Goal: Information Seeking & Learning: Check status

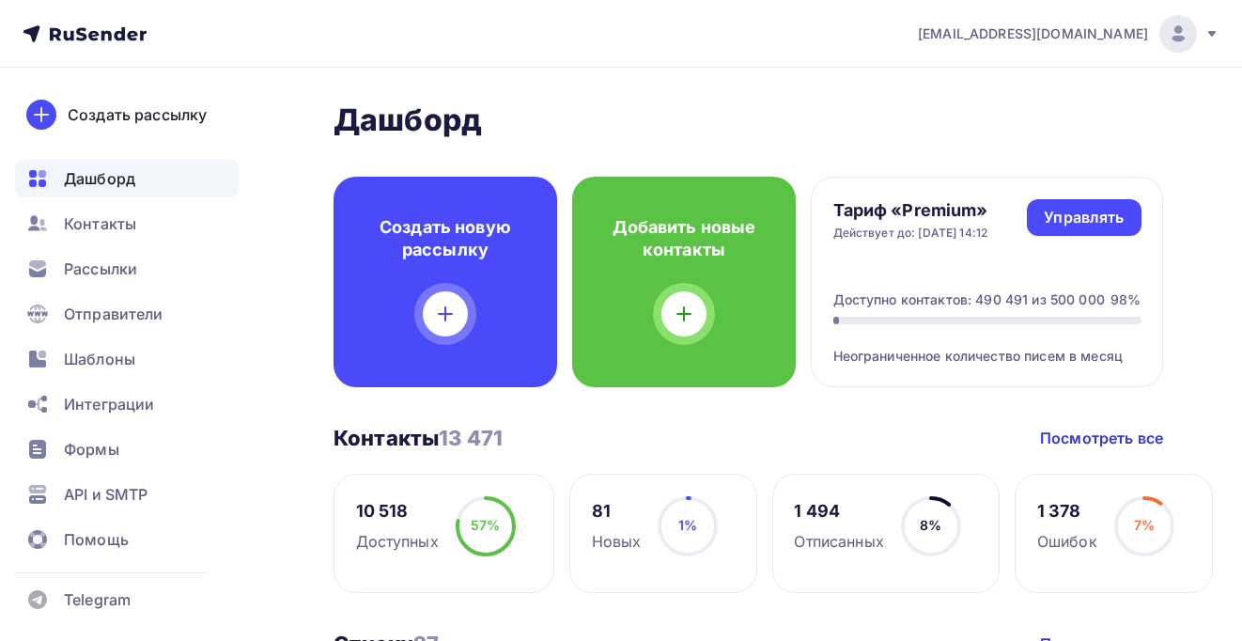
click at [1094, 36] on span "a.shevtsov+rusender@ucoz-team.net" at bounding box center [1033, 33] width 230 height 19
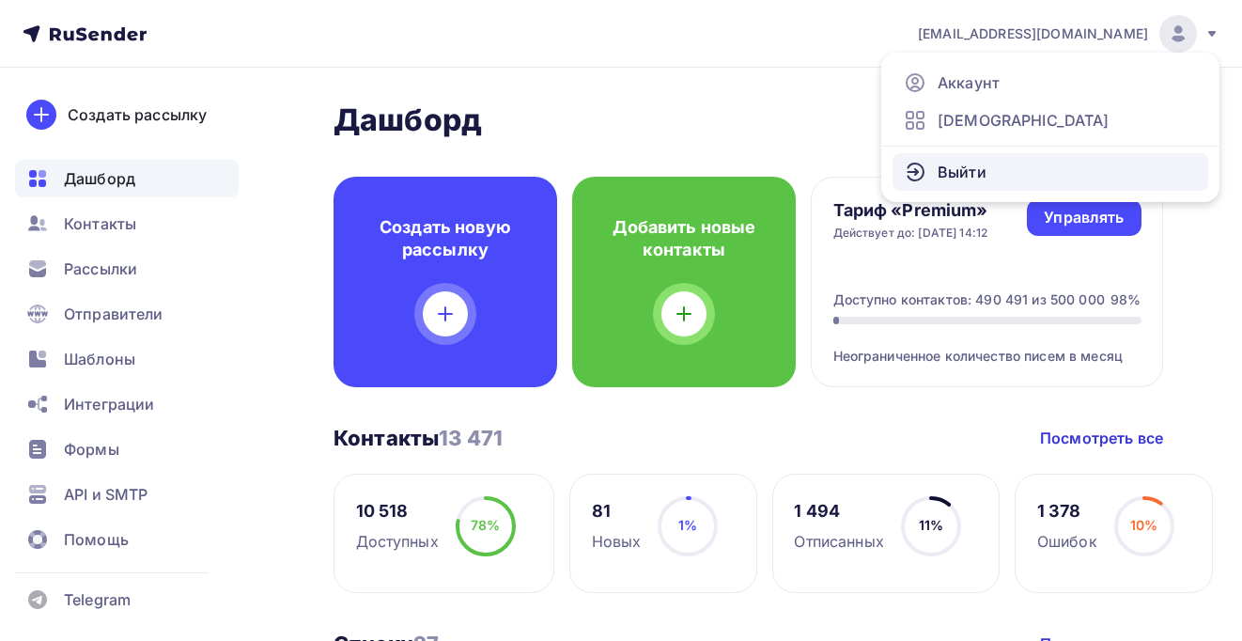
click at [991, 157] on link "Выйти" at bounding box center [1051, 172] width 316 height 38
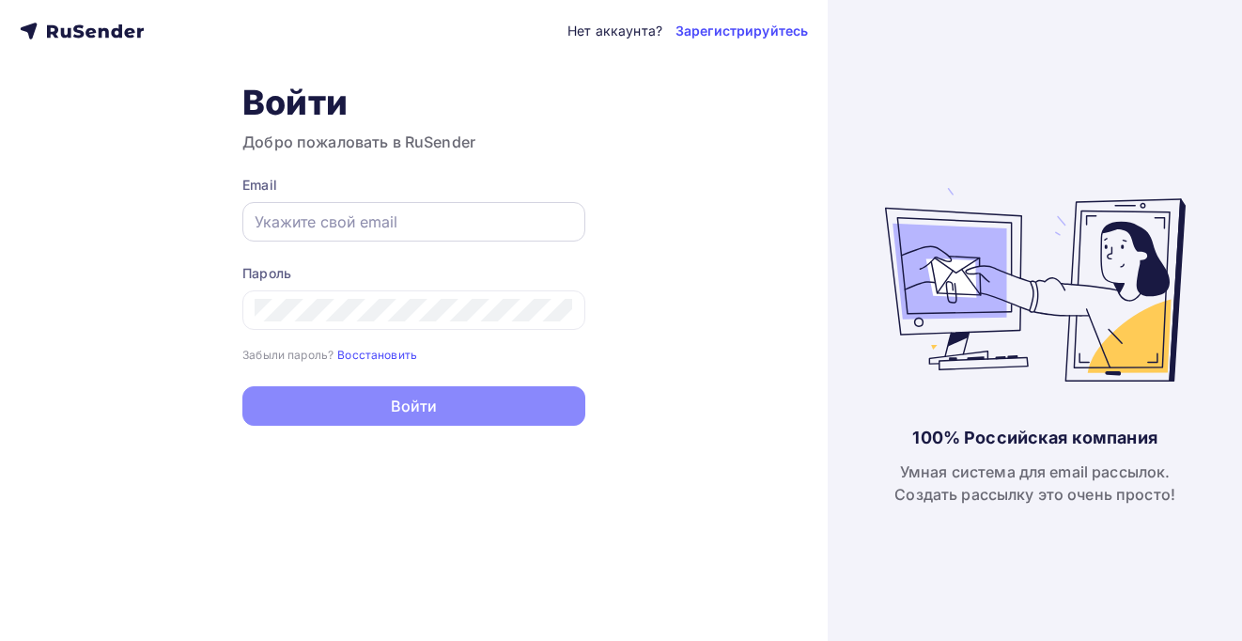
click at [394, 209] on div at bounding box center [413, 221] width 343 height 39
click at [382, 215] on input "text" at bounding box center [414, 222] width 319 height 23
type input "[PERSON_NAME][EMAIL_ADDRESS][DOMAIN_NAME]"
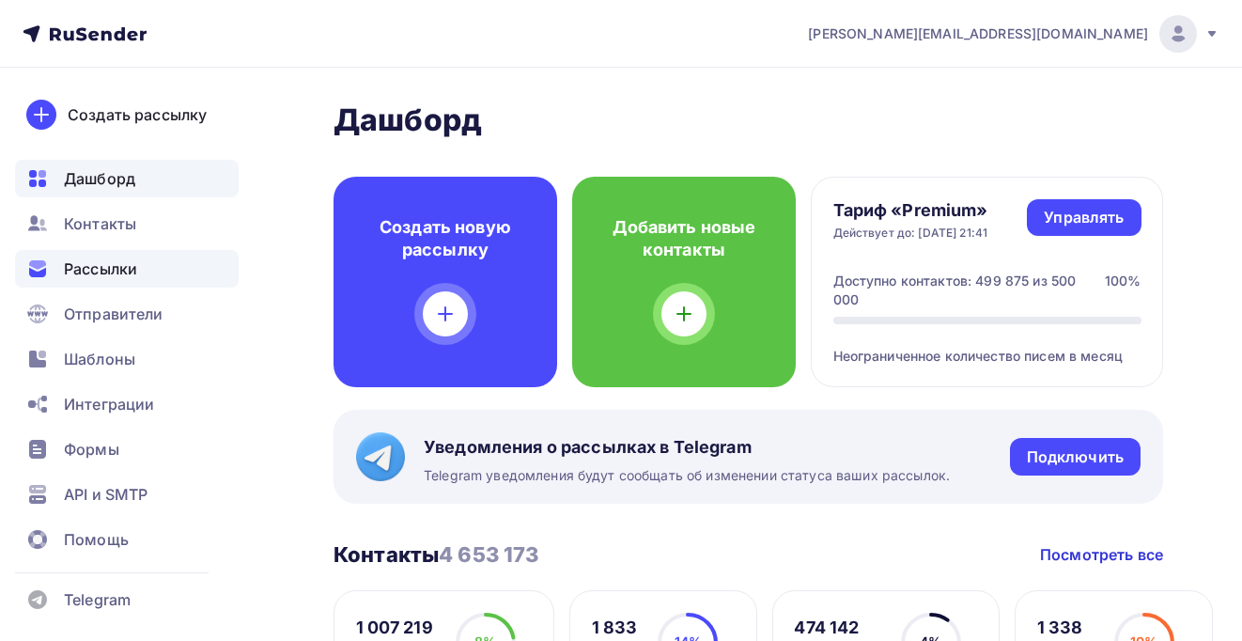
click at [64, 286] on div "Рассылки" at bounding box center [127, 269] width 224 height 38
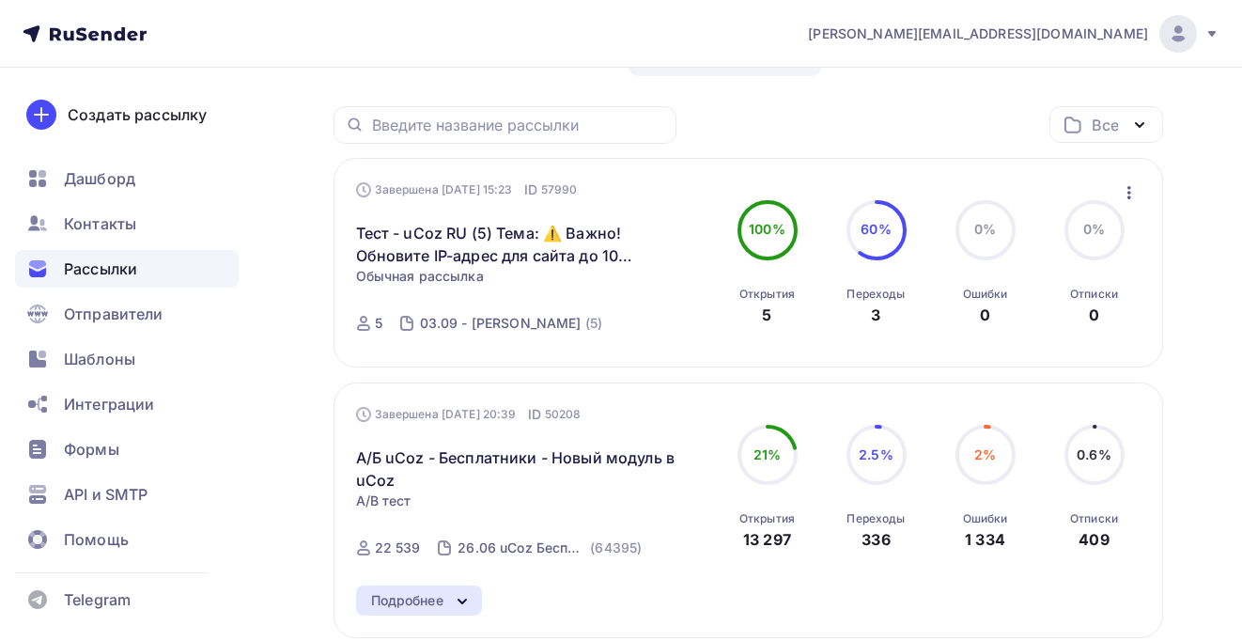
scroll to position [96, 0]
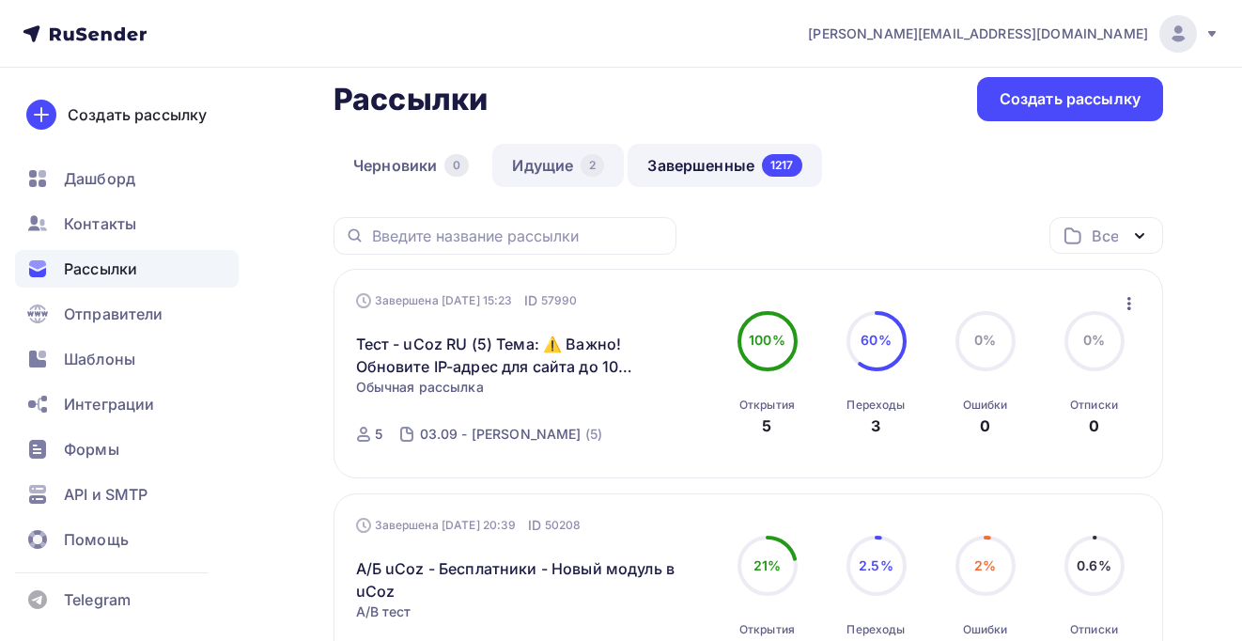
click at [557, 160] on link "Идущие 2" at bounding box center [558, 165] width 132 height 43
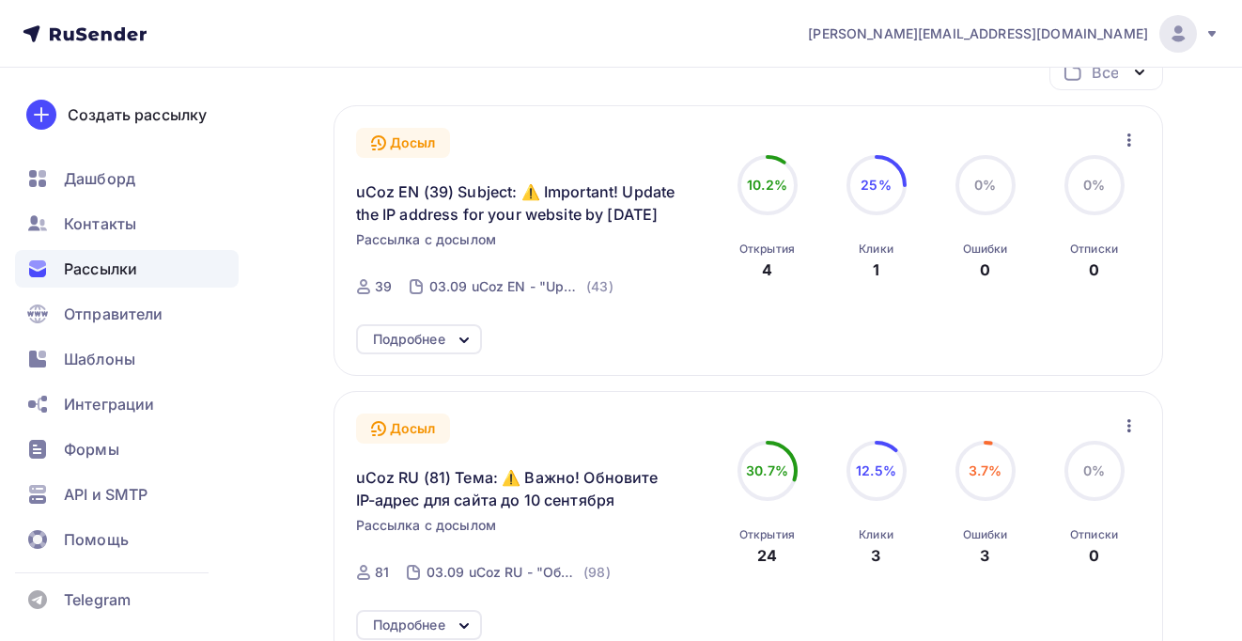
scroll to position [260, 0]
click at [410, 336] on div "Подробнее" at bounding box center [409, 338] width 72 height 23
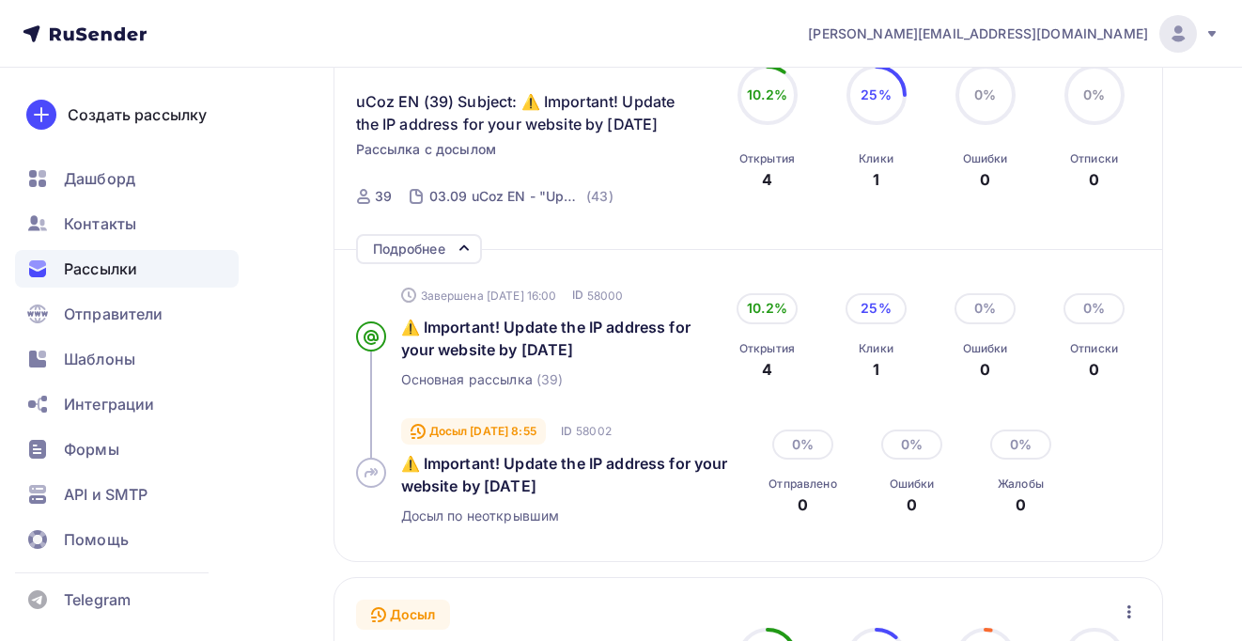
scroll to position [354, 0]
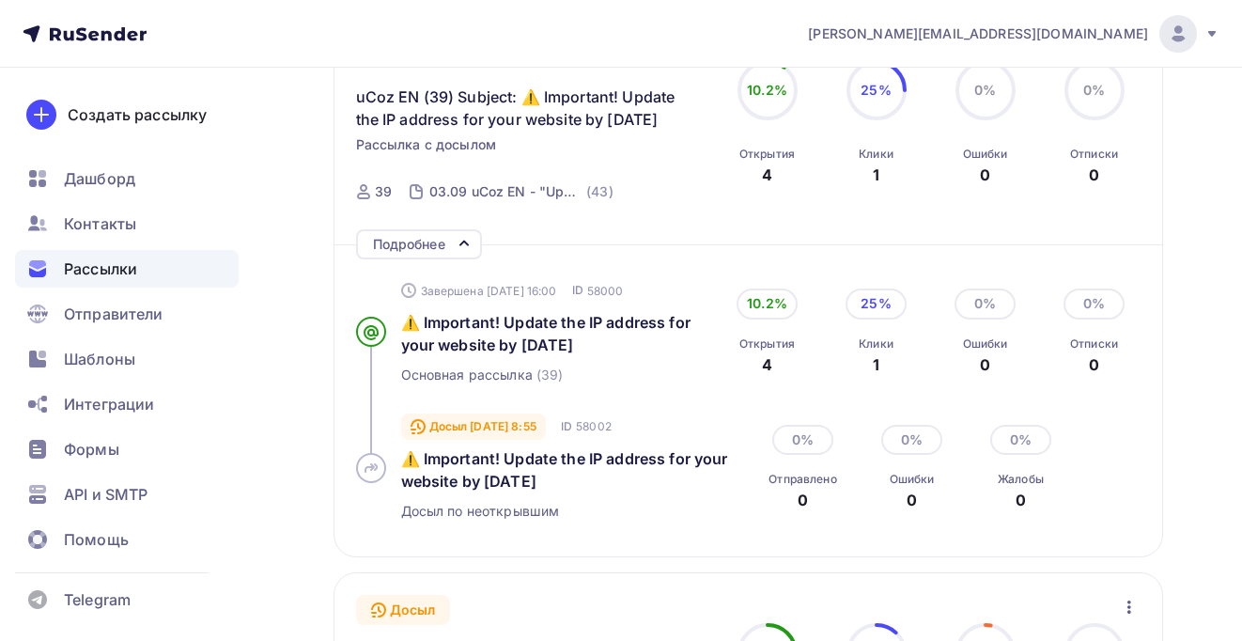
click at [414, 244] on div "Подробнее" at bounding box center [409, 244] width 72 height 23
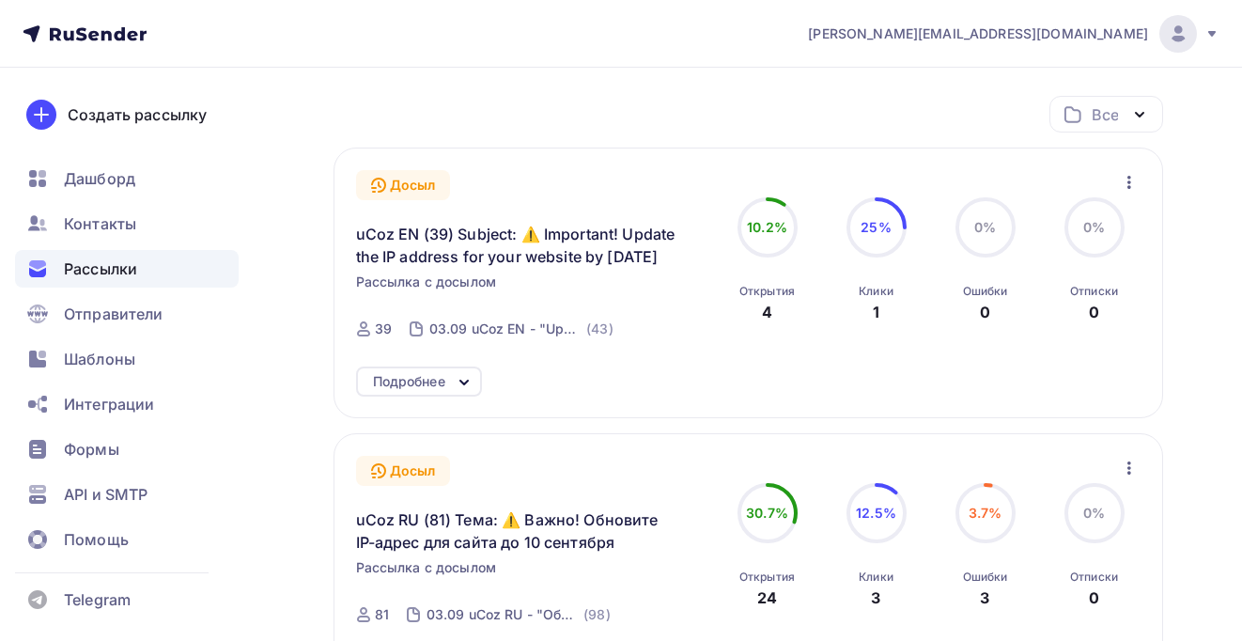
scroll to position [208, 0]
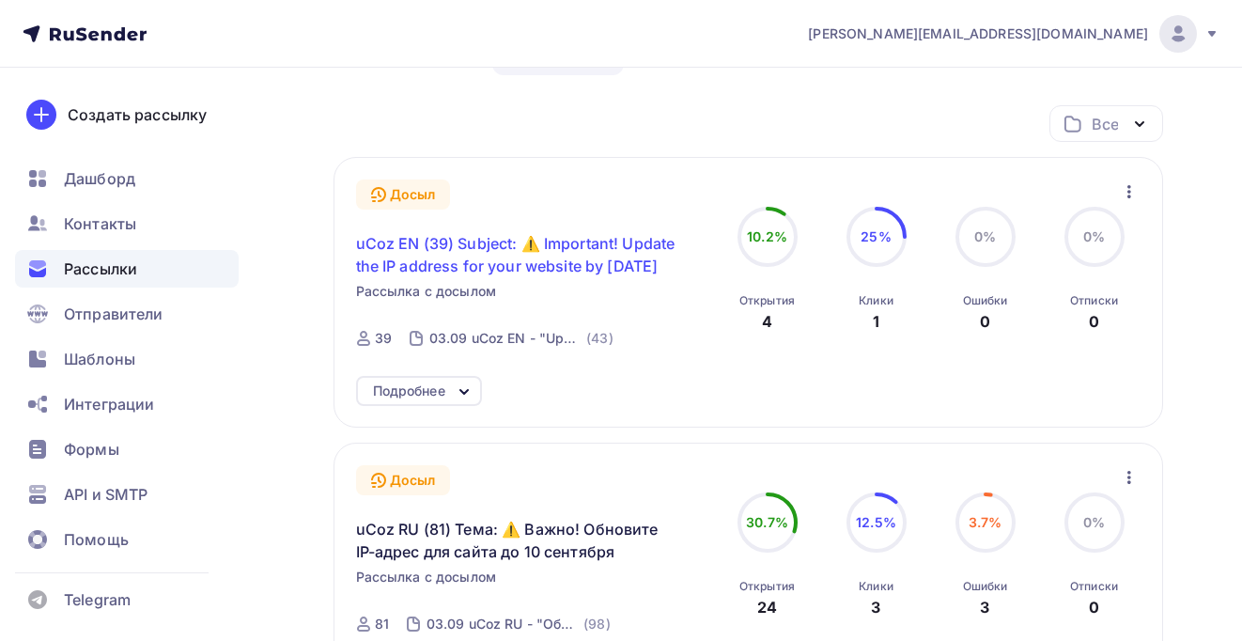
click at [478, 265] on span "uCoz EN (39) Subject: ⚠️ Important! Update the IP address for your website by S…" at bounding box center [517, 254] width 322 height 45
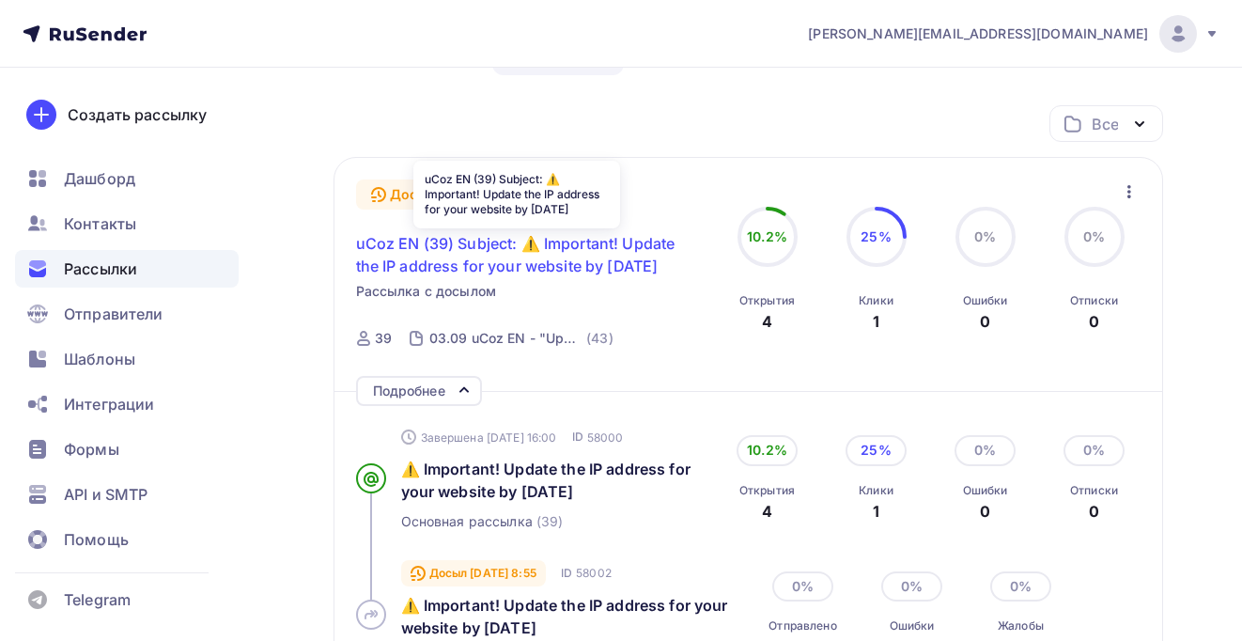
click at [493, 271] on span "uCoz EN (39) Subject: ⚠️ Important! Update the IP address for your website by S…" at bounding box center [517, 254] width 322 height 45
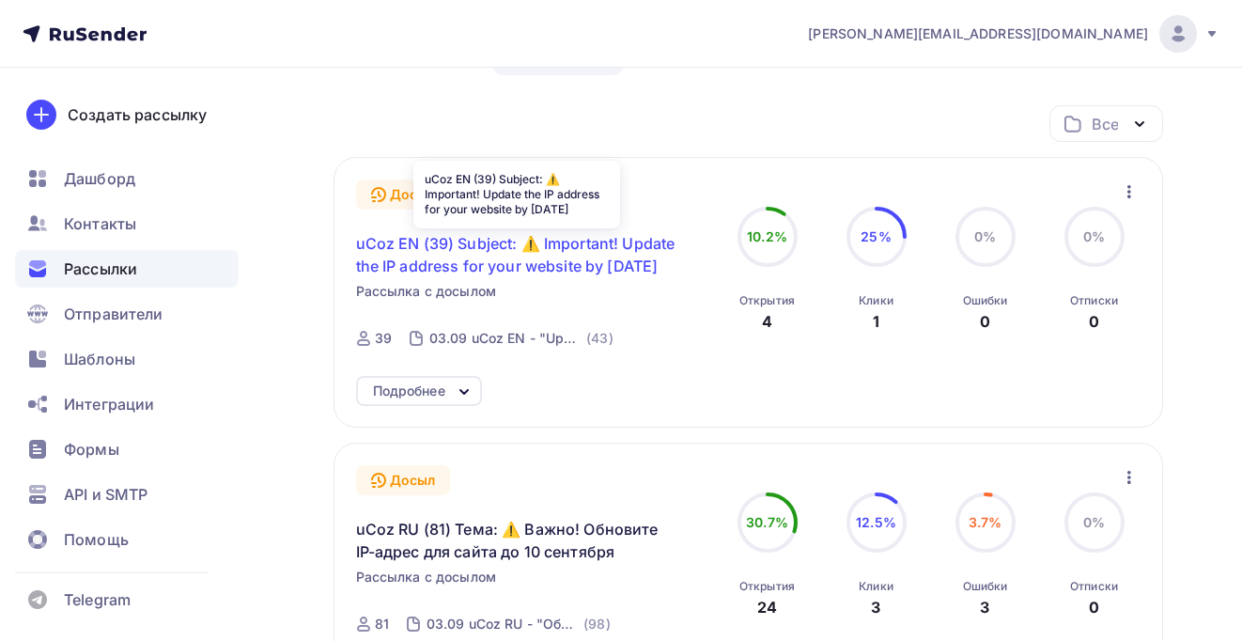
click at [509, 254] on span "uCoz EN (39) Subject: ⚠️ Important! Update the IP address for your website by S…" at bounding box center [517, 254] width 322 height 45
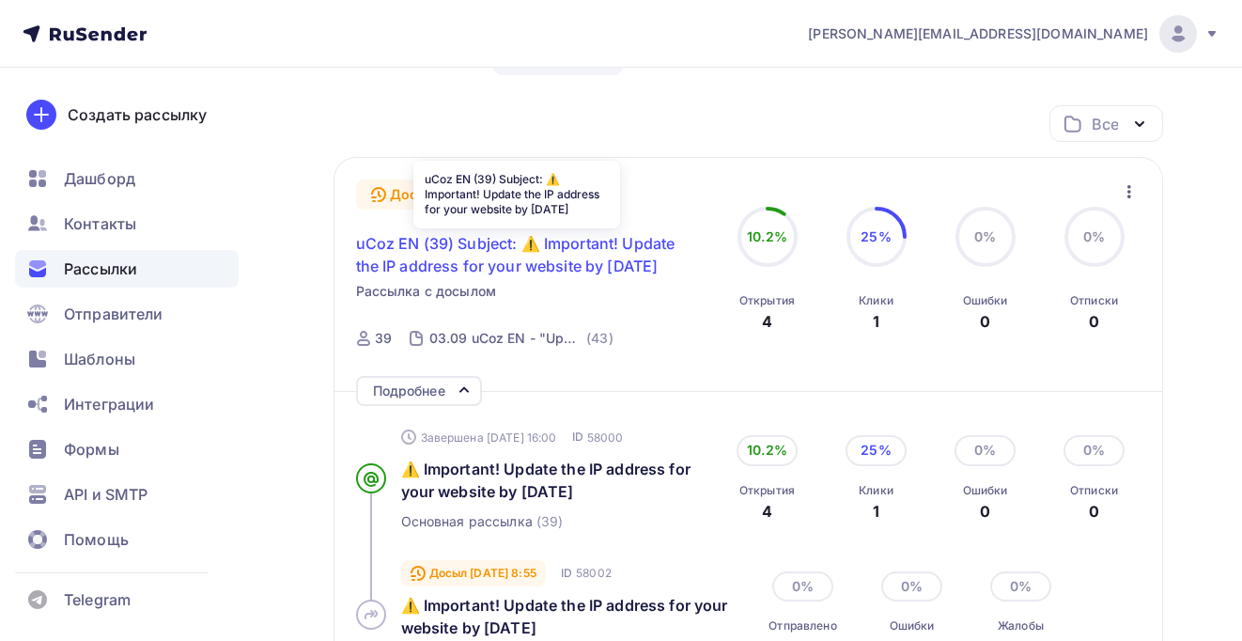
click at [527, 258] on span "uCoz EN (39) Subject: ⚠️ Important! Update the IP address for your website by S…" at bounding box center [517, 254] width 322 height 45
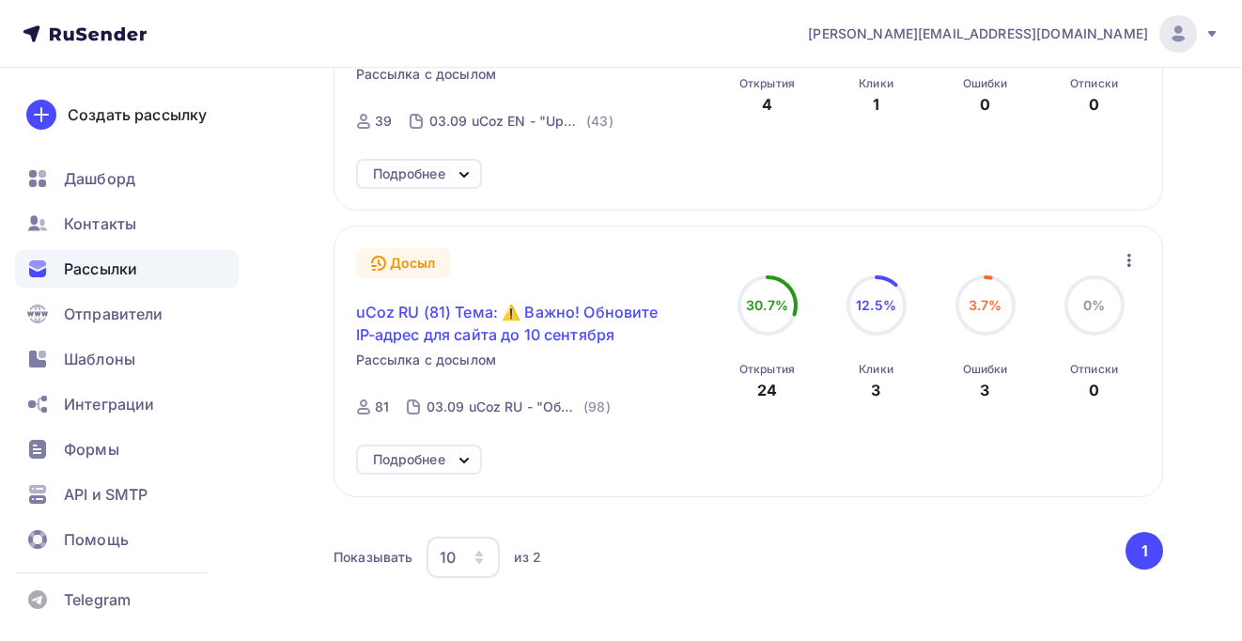
scroll to position [461, 0]
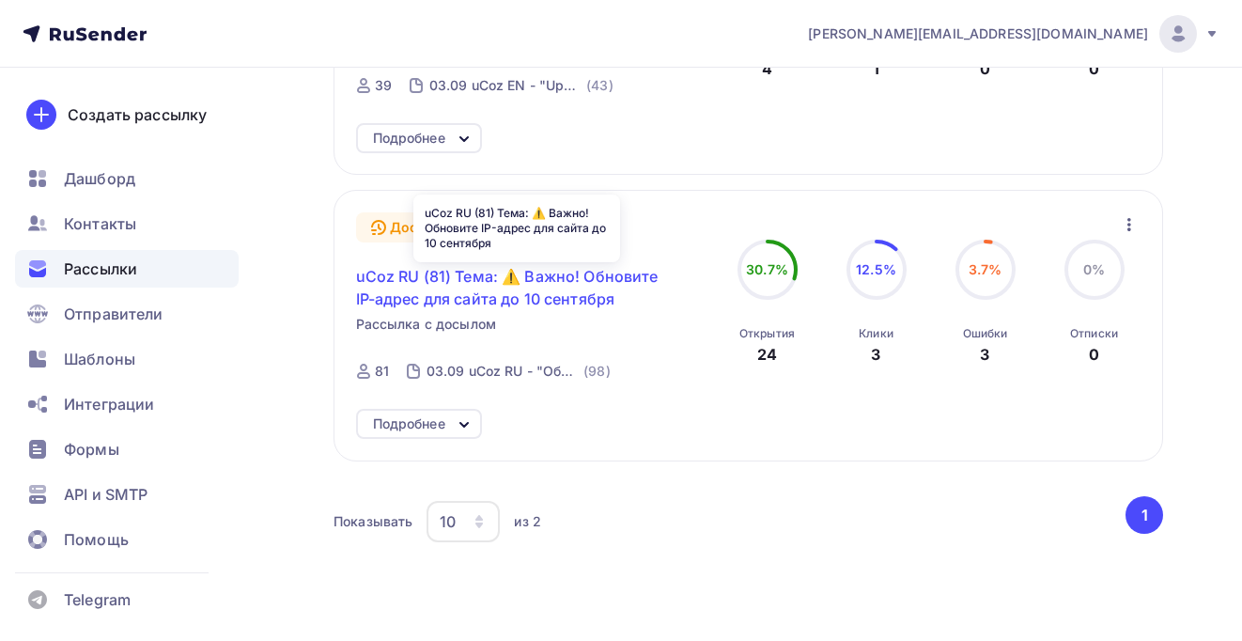
click at [449, 289] on span "uCoz RU (81) Тема: ⚠️ Важно! Обновите IP-адрес для сайта до 10 сентября" at bounding box center [517, 287] width 322 height 45
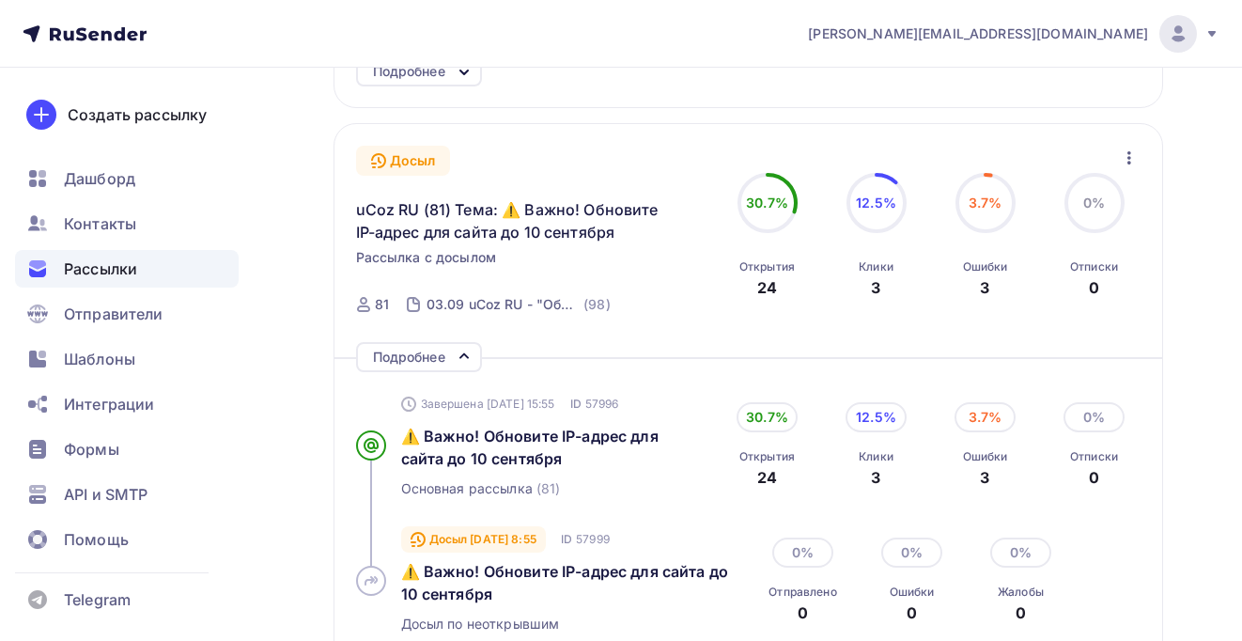
scroll to position [320, 0]
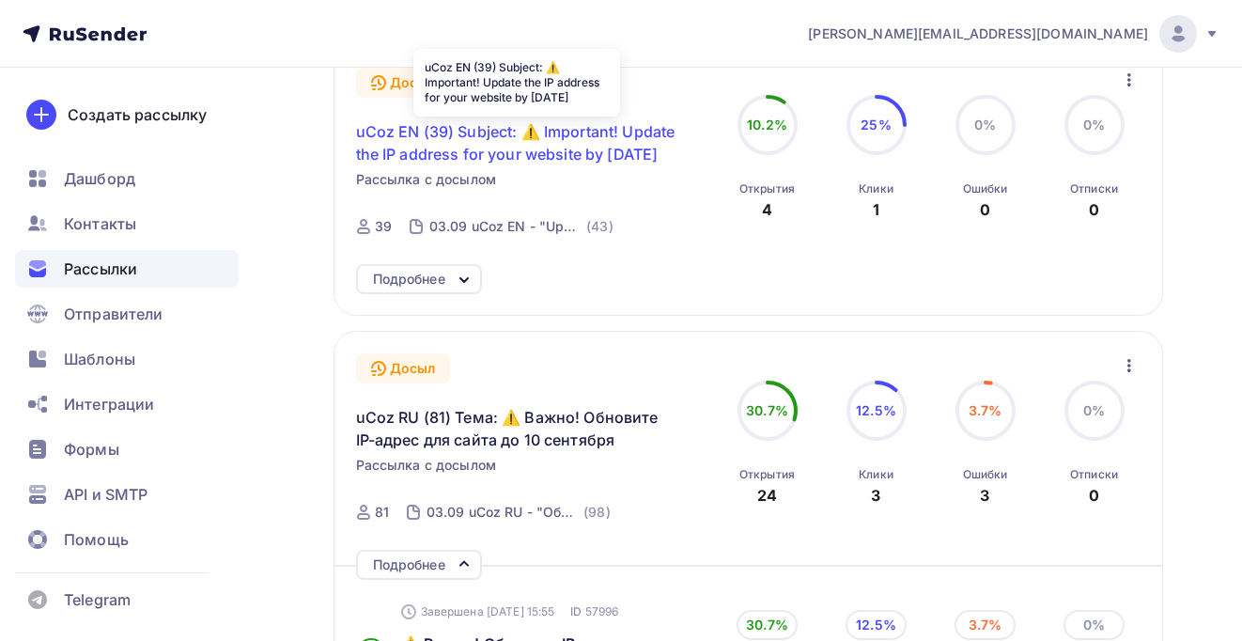
click at [446, 153] on span "uCoz EN (39) Subject: ⚠️ Important! Update the IP address for your website by S…" at bounding box center [517, 142] width 322 height 45
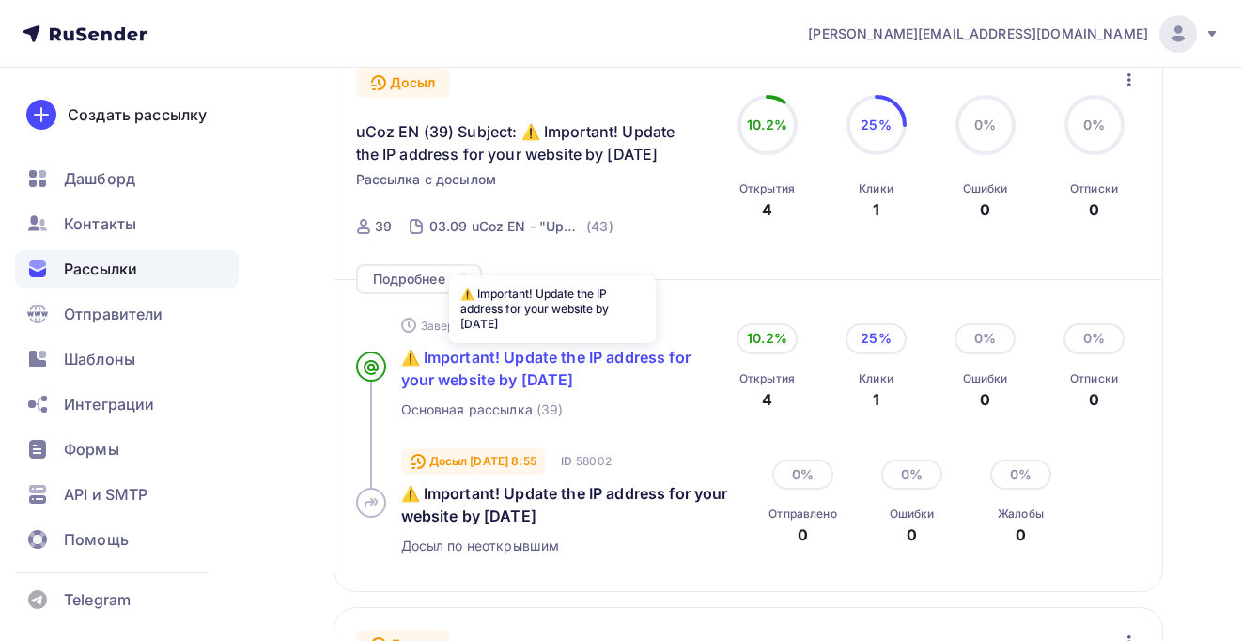
click at [452, 360] on span "⚠️ Important! Update the IP address for your website by September 10" at bounding box center [545, 368] width 289 height 41
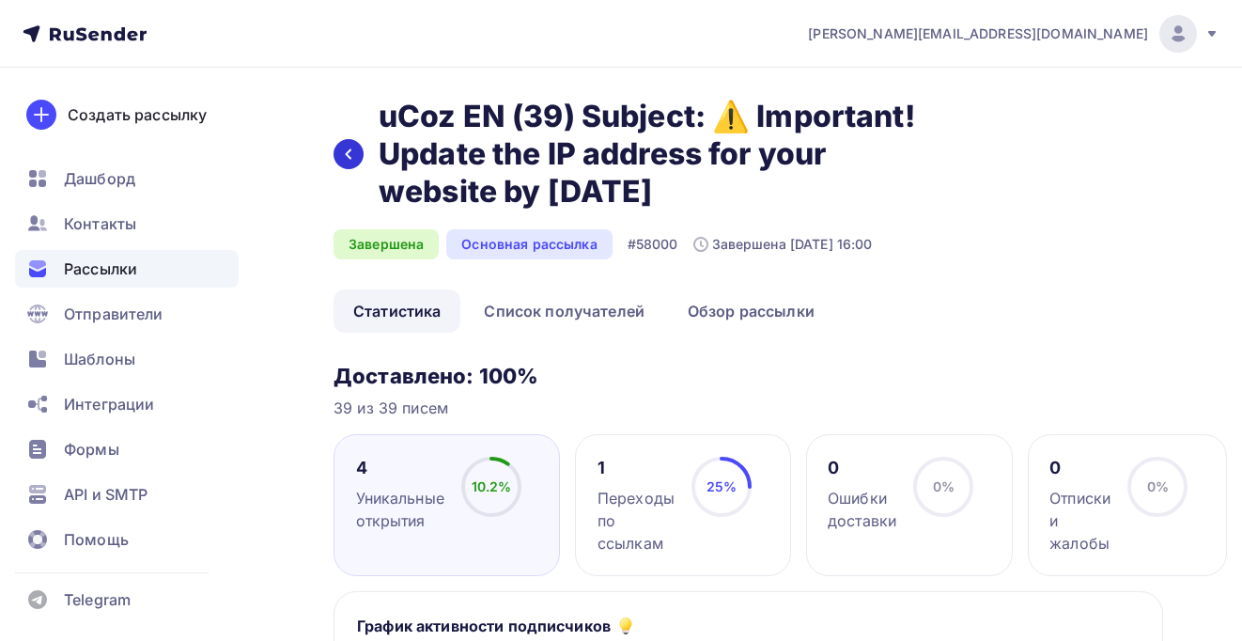
click at [363, 155] on div at bounding box center [349, 154] width 30 height 30
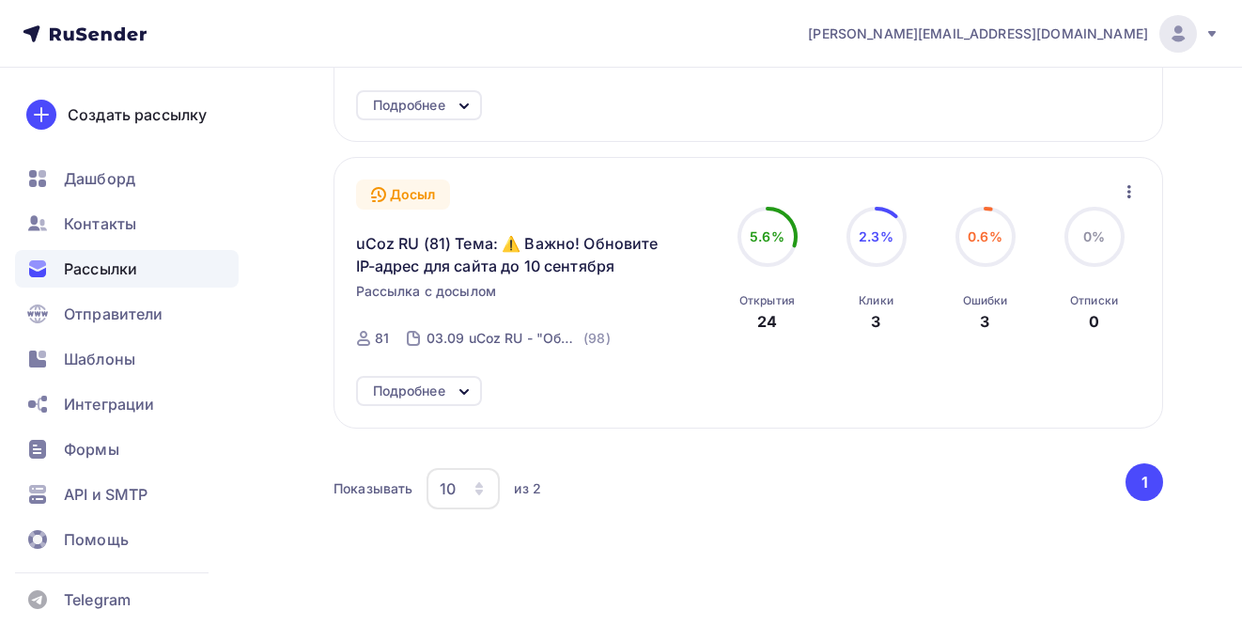
scroll to position [497, 0]
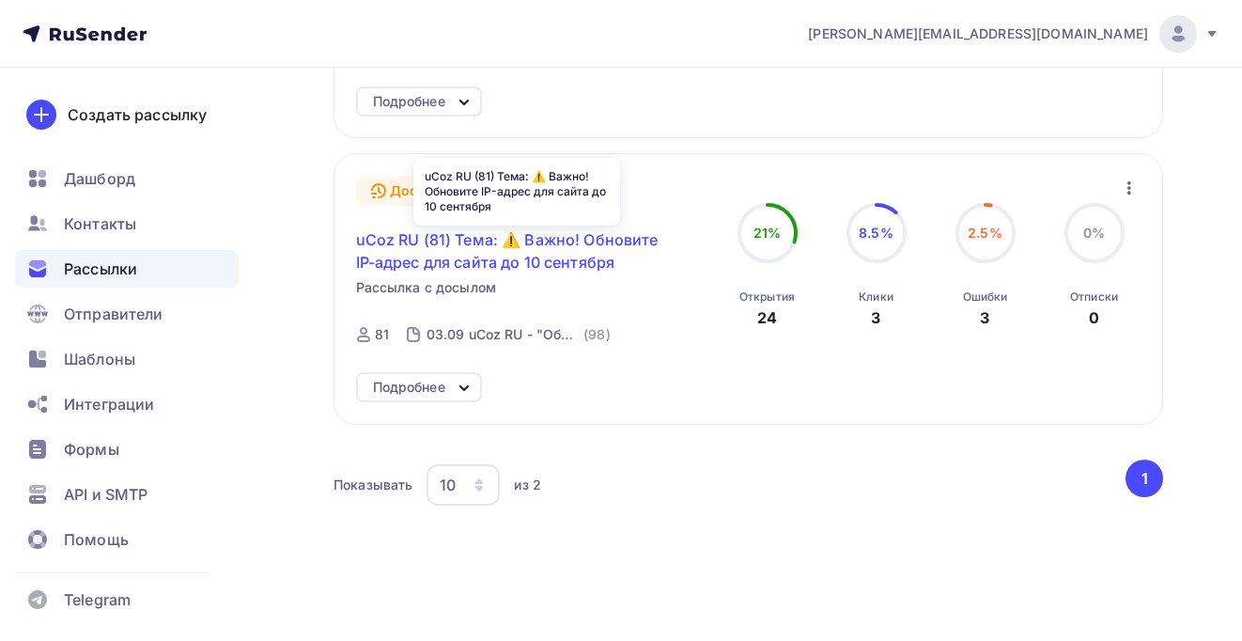
click at [456, 258] on span "uCoz RU (81) Тема: ⚠️ Важно! Обновите IP-адрес для сайта до 10 сентября" at bounding box center [517, 250] width 322 height 45
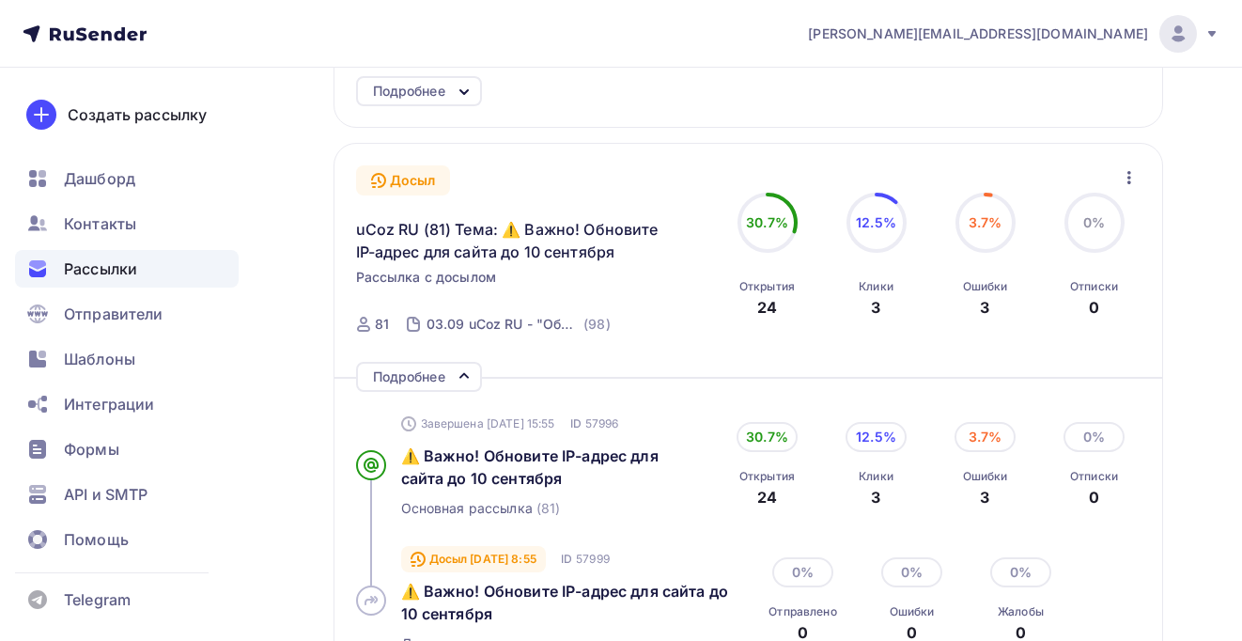
scroll to position [509, 0]
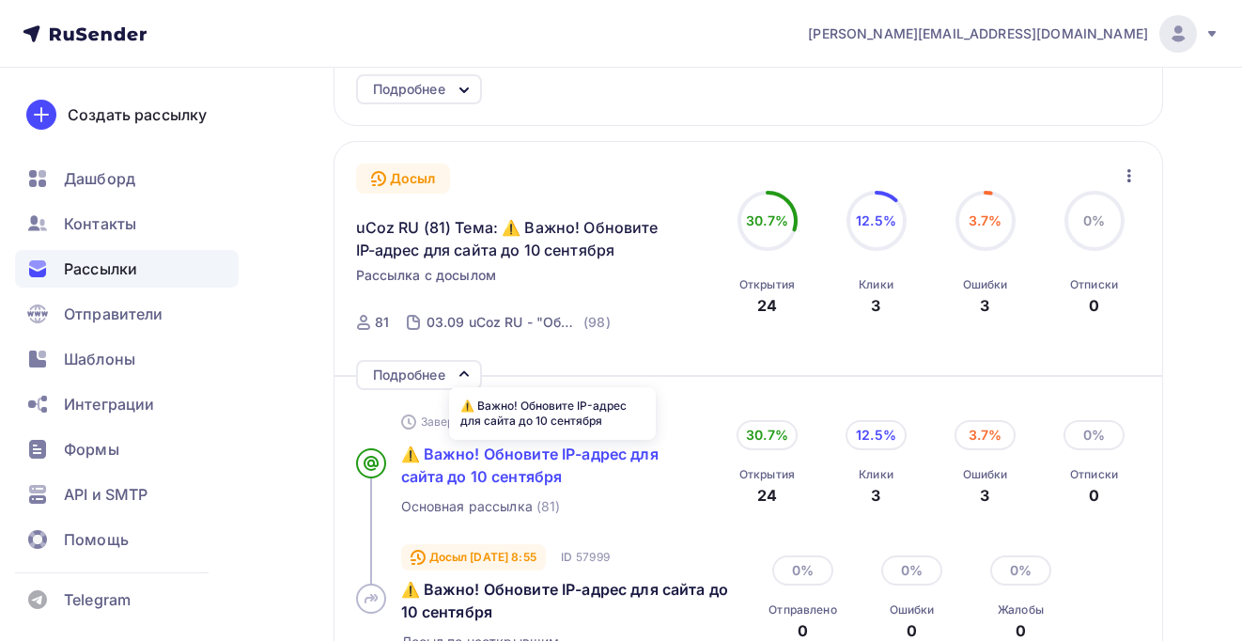
click at [470, 458] on span "⚠️ Важно! Обновите IP-адрес для сайта до 10 сентября" at bounding box center [530, 465] width 258 height 41
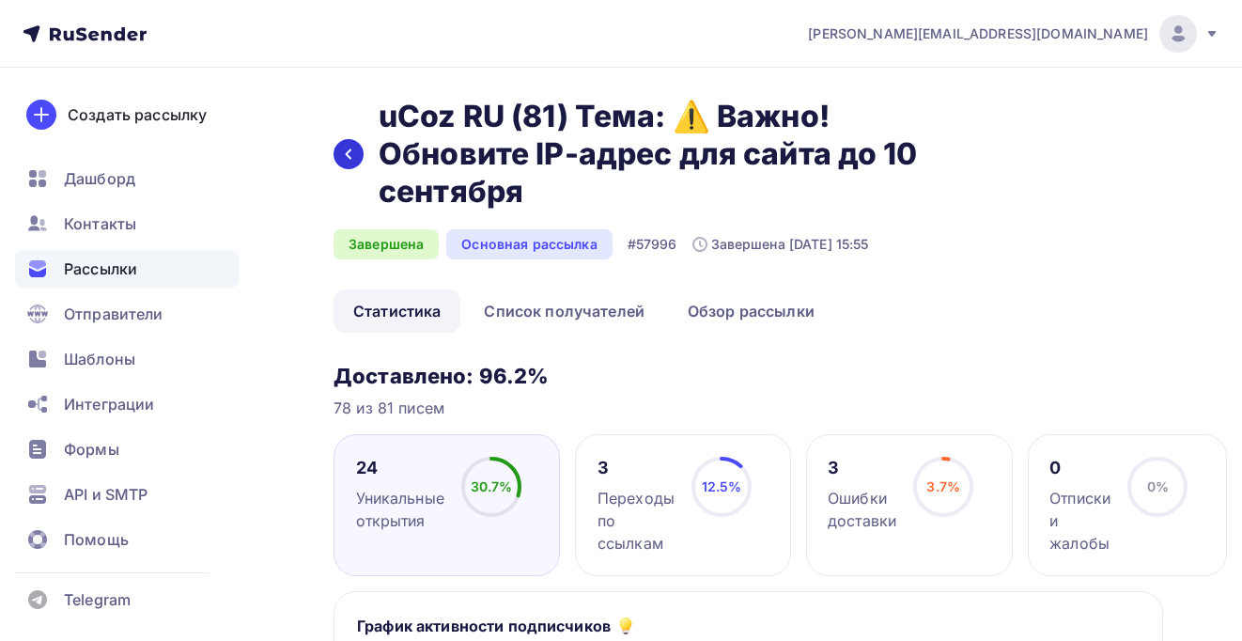
click at [356, 150] on div at bounding box center [349, 154] width 30 height 30
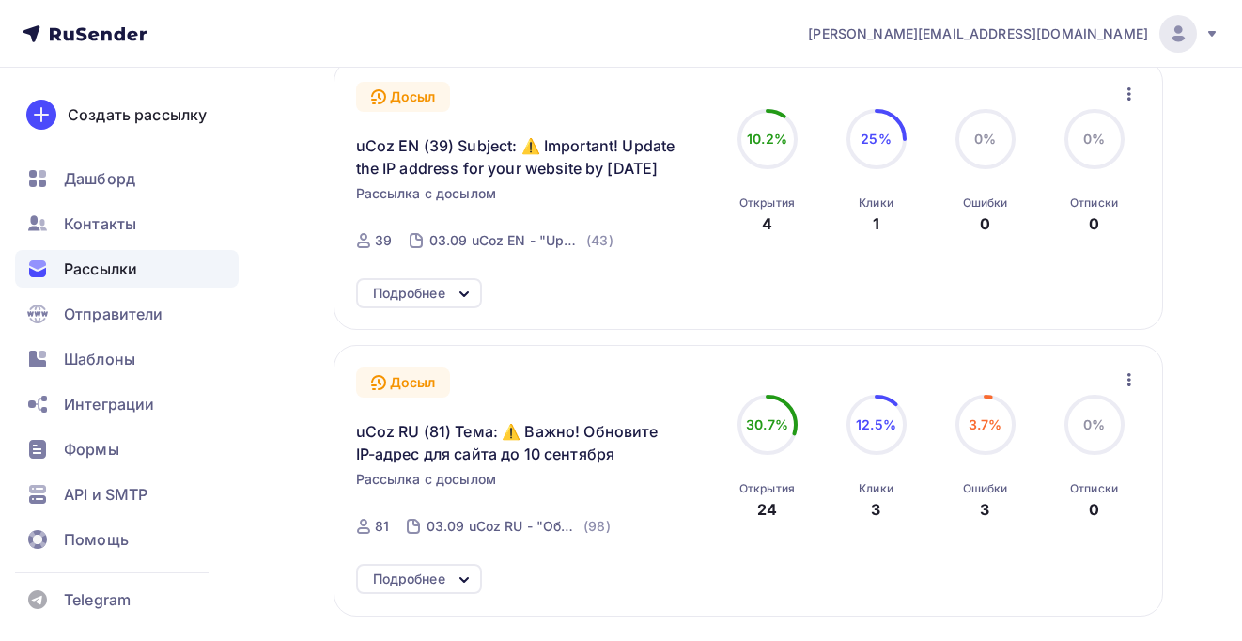
scroll to position [230, 0]
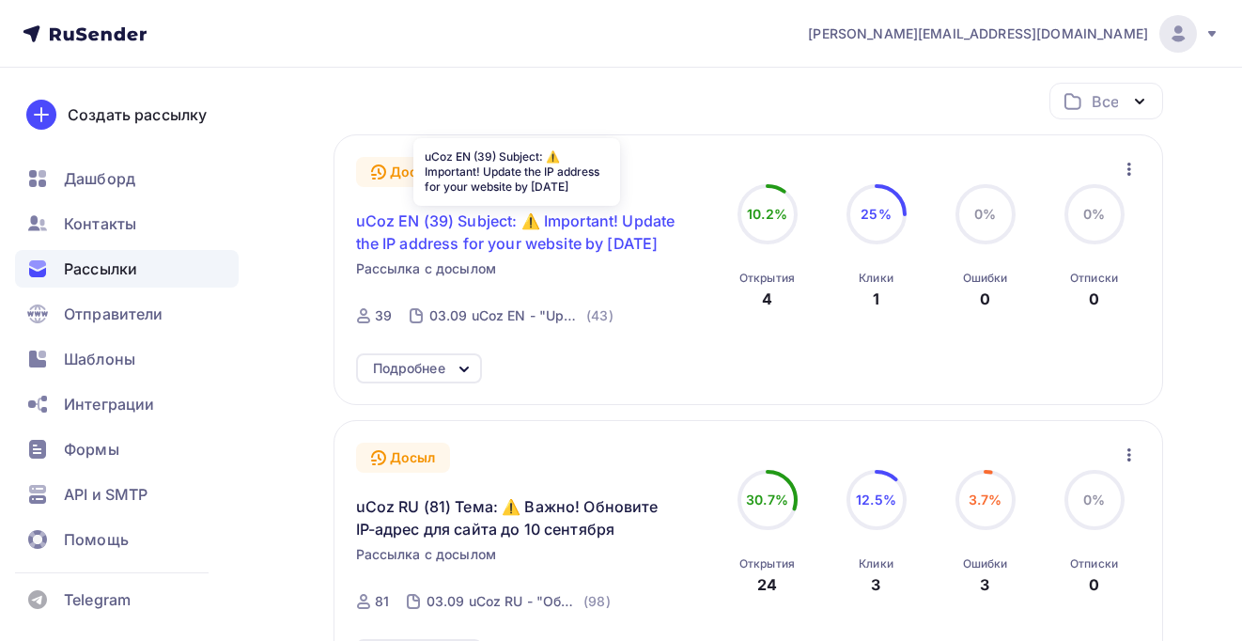
click at [522, 227] on span "uCoz EN (39) Subject: ⚠️ Important! Update the IP address for your website by S…" at bounding box center [517, 232] width 322 height 45
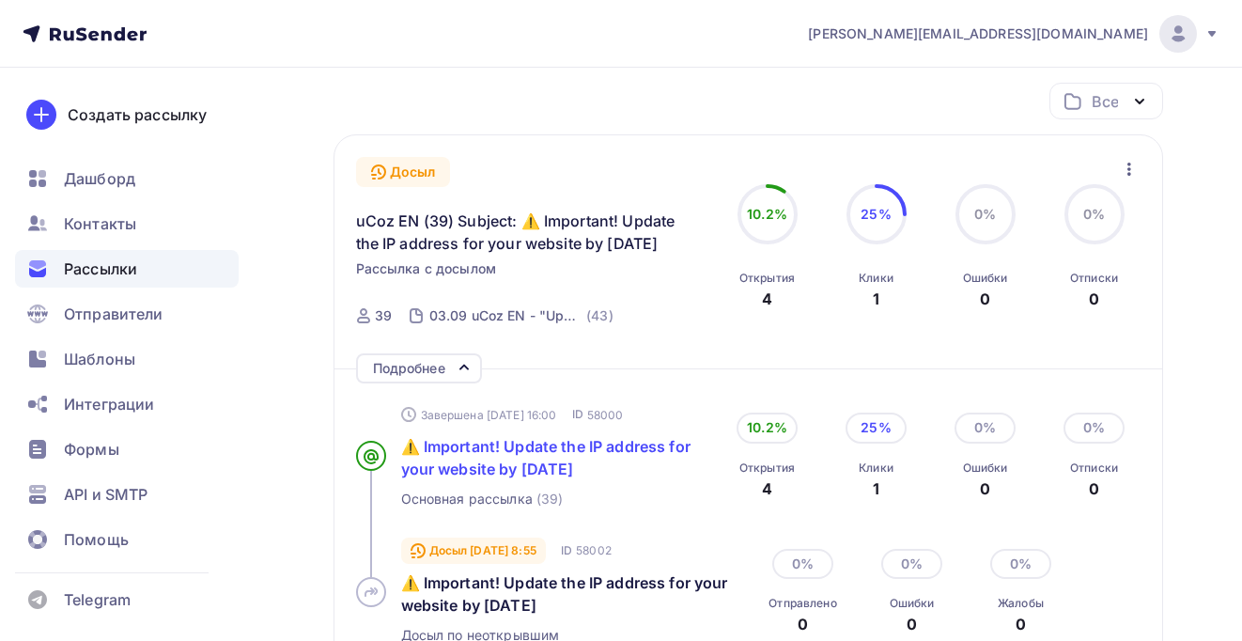
click at [562, 441] on span "⚠️ Important! Update the IP address for your website by September 10" at bounding box center [545, 457] width 289 height 41
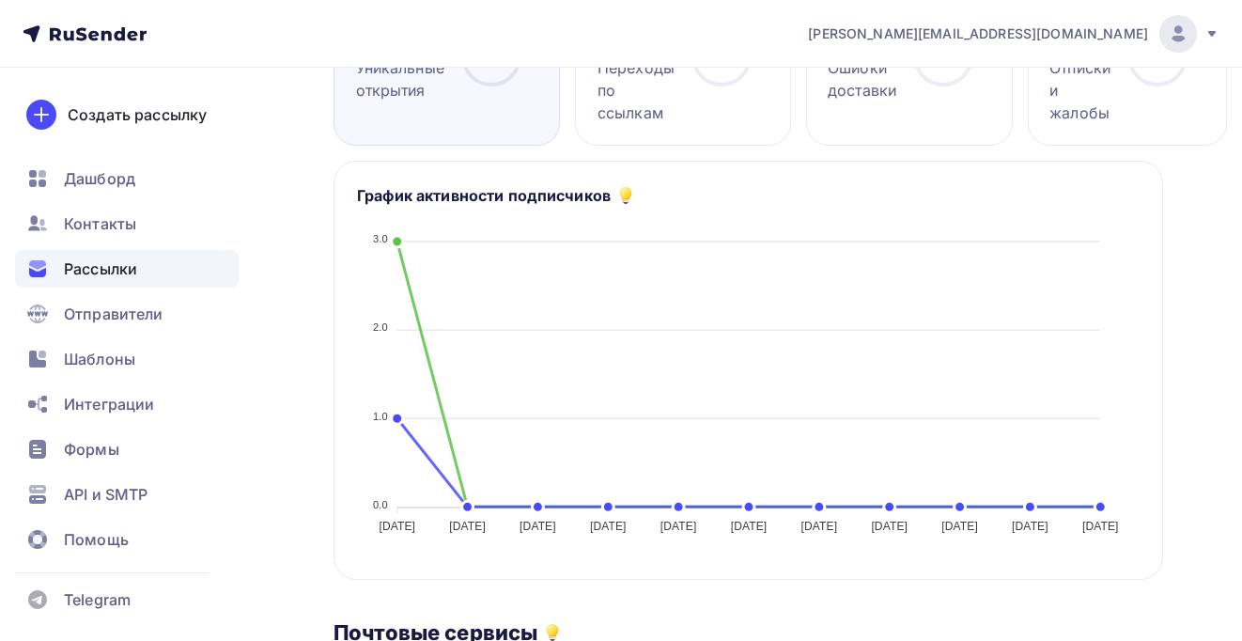
scroll to position [362, 0]
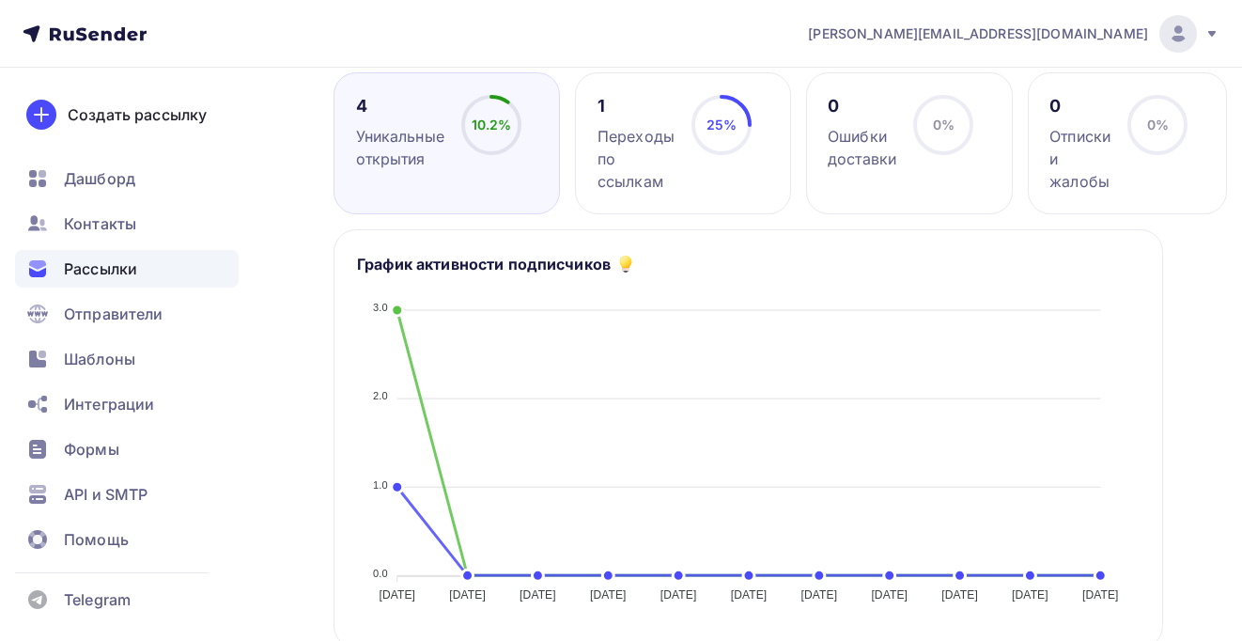
click at [905, 154] on div "0% 0%" at bounding box center [944, 132] width 94 height 75
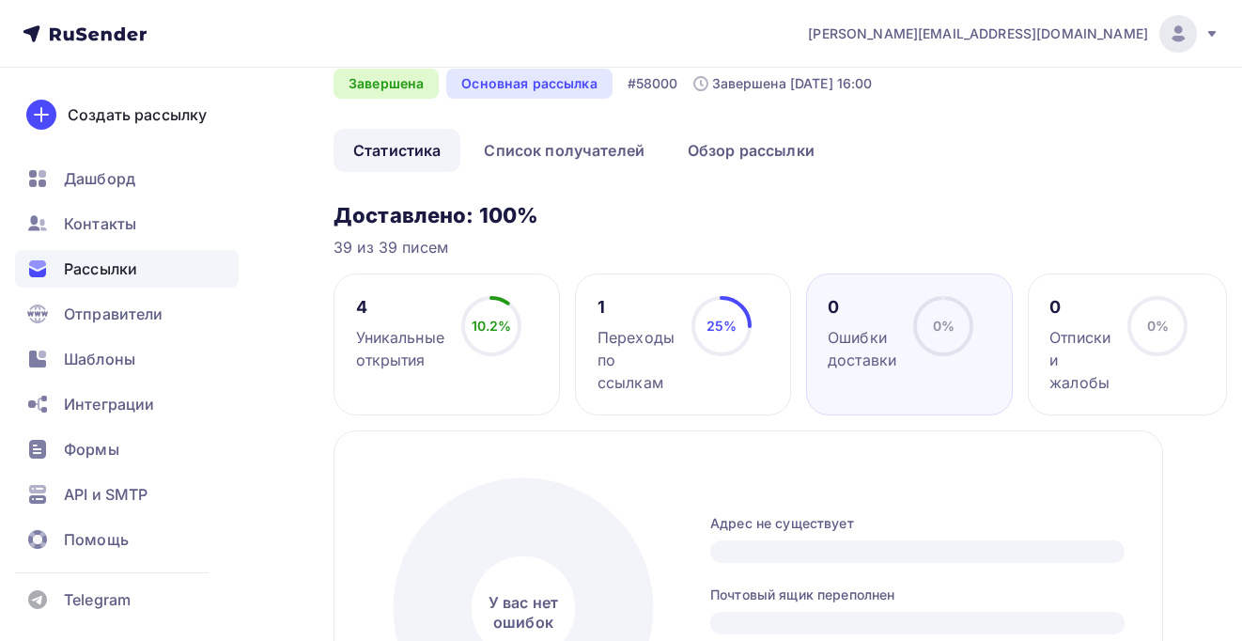
scroll to position [0, 0]
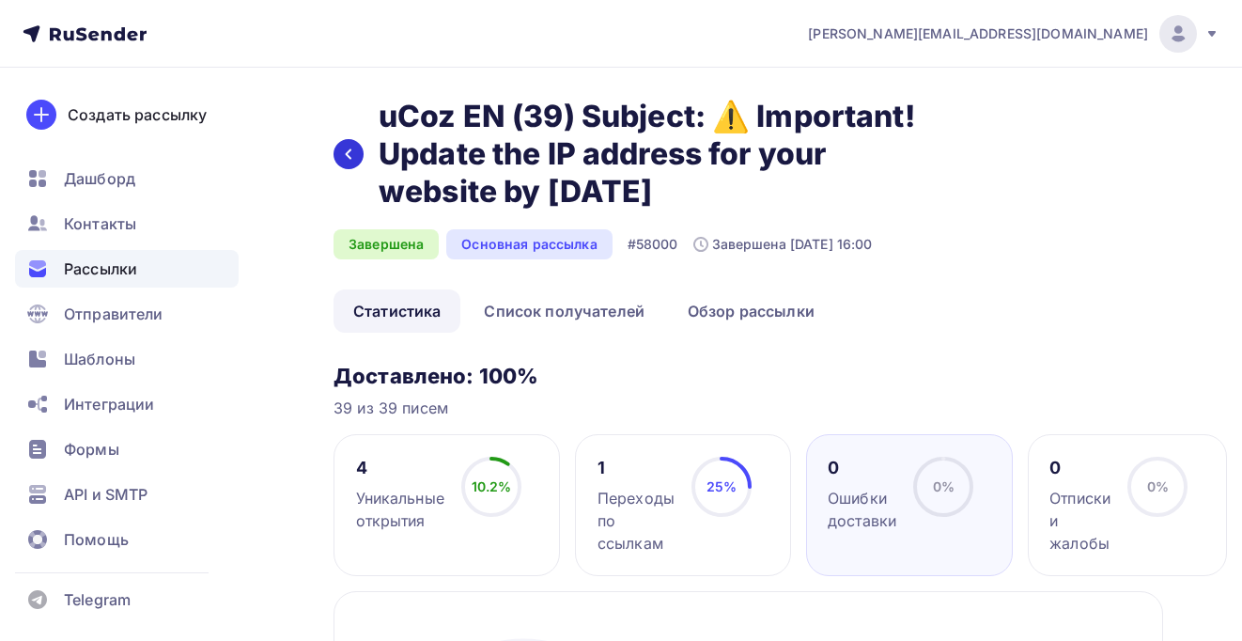
click at [355, 147] on icon at bounding box center [348, 154] width 15 height 15
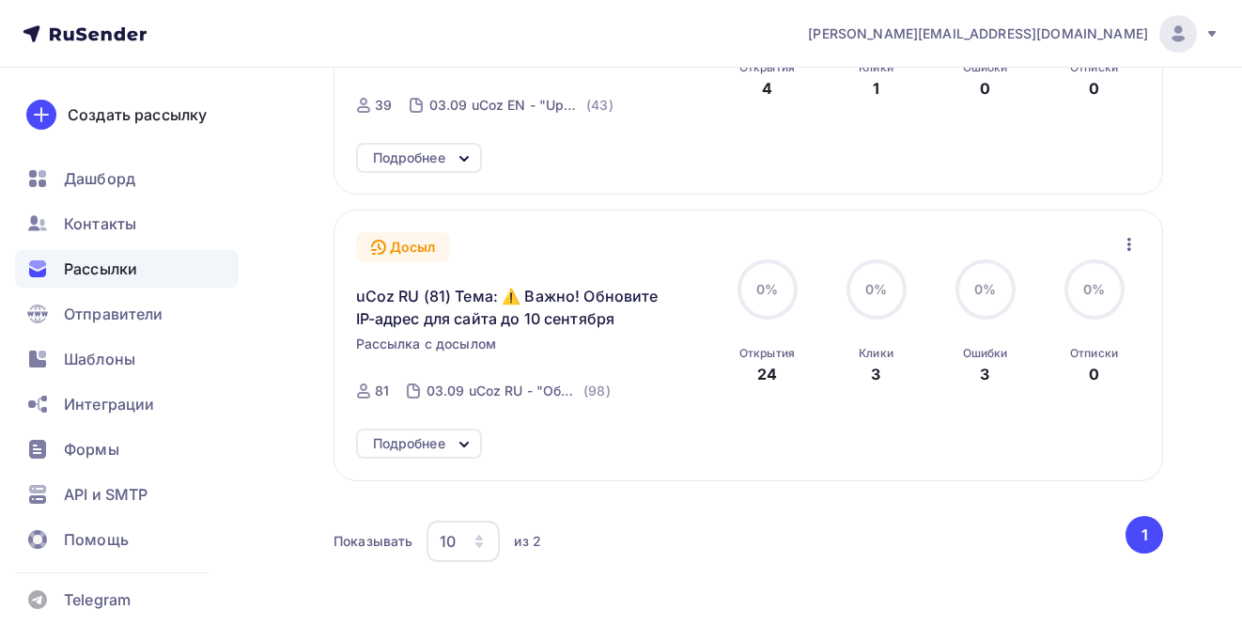
scroll to position [551, 0]
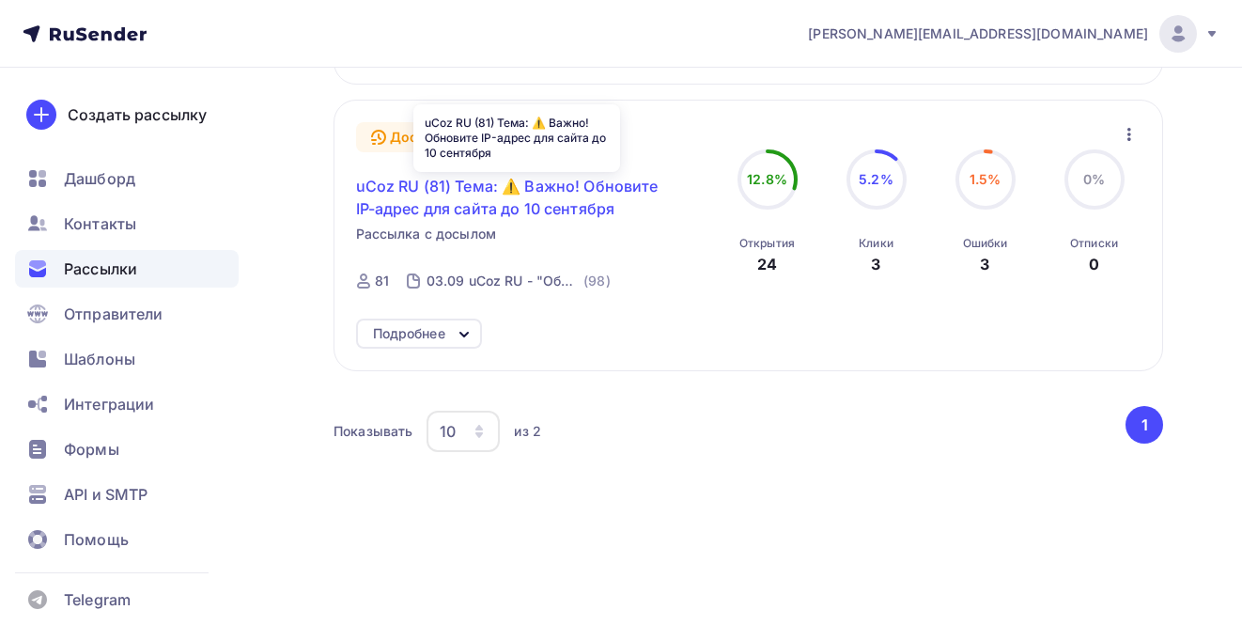
click at [484, 203] on span "uCoz RU (81) Тема: ⚠️ Важно! Обновите IP-адрес для сайта до 10 сентября" at bounding box center [517, 197] width 322 height 45
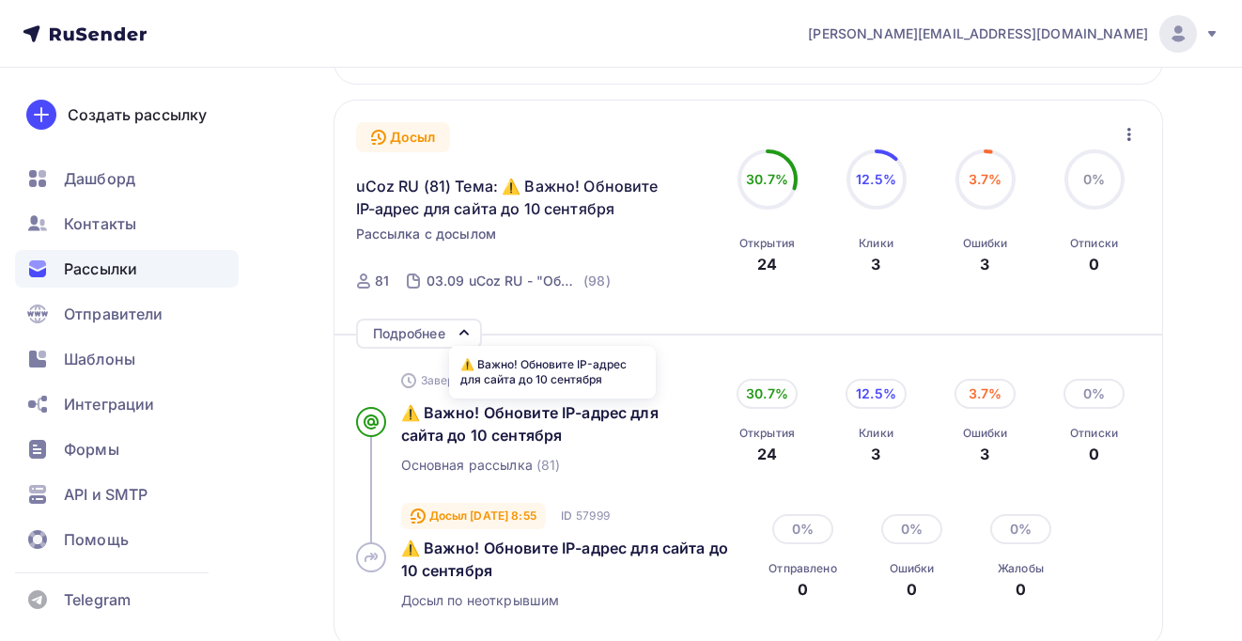
click at [568, 403] on div "⚠️ Важно! Обновите IP-адрес для сайта до 10 сентября" at bounding box center [553, 423] width 305 height 45
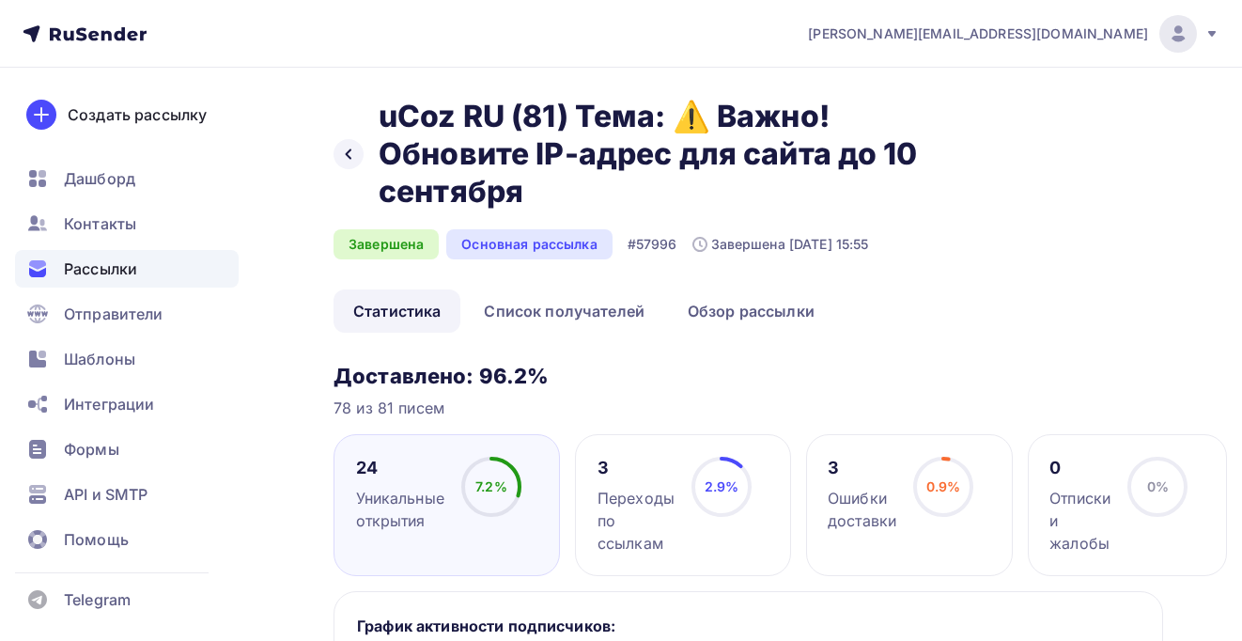
click at [885, 460] on div "3" at bounding box center [862, 468] width 69 height 23
click at [910, 511] on div "3.7% 3.7%" at bounding box center [944, 494] width 94 height 75
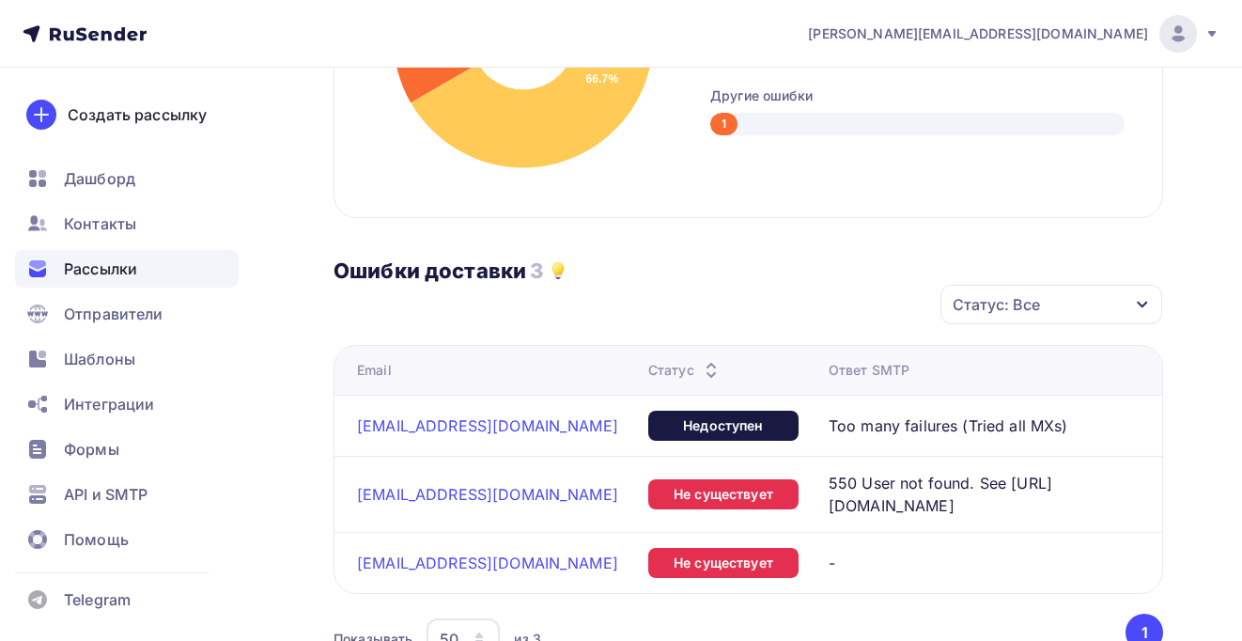
scroll to position [945, 0]
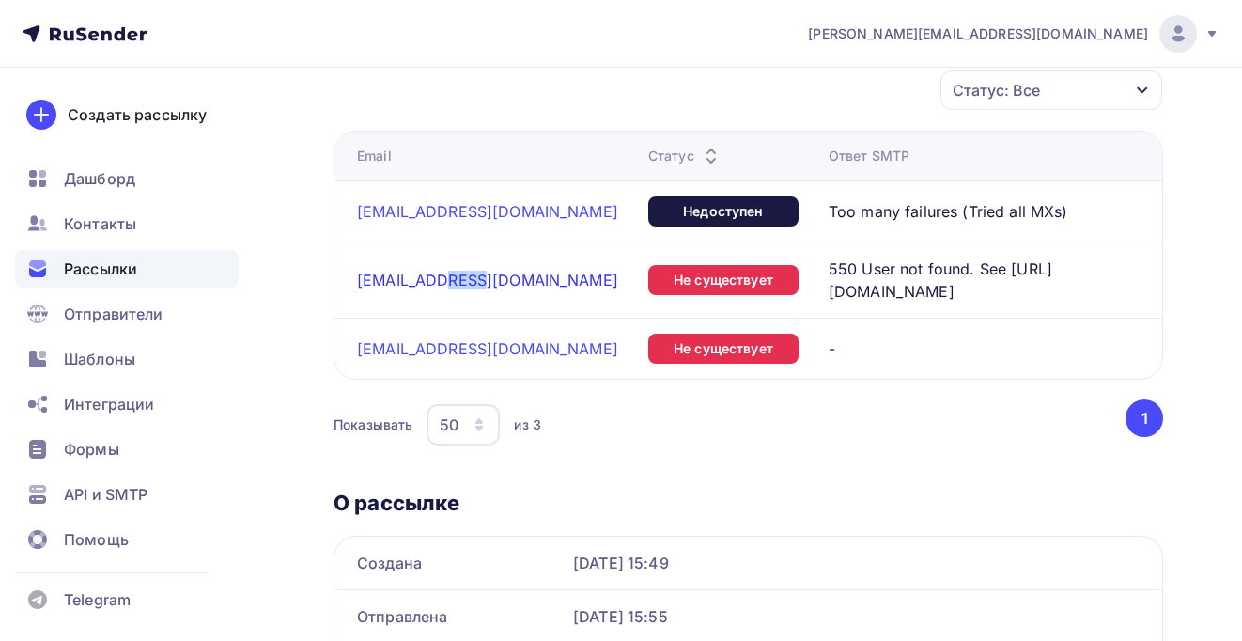
drag, startPoint x: 500, startPoint y: 272, endPoint x: 444, endPoint y: 274, distance: 56.5
click at [444, 274] on div "fedinchuk@i.ua" at bounding box center [495, 280] width 276 height 19
copy link "i.ua"
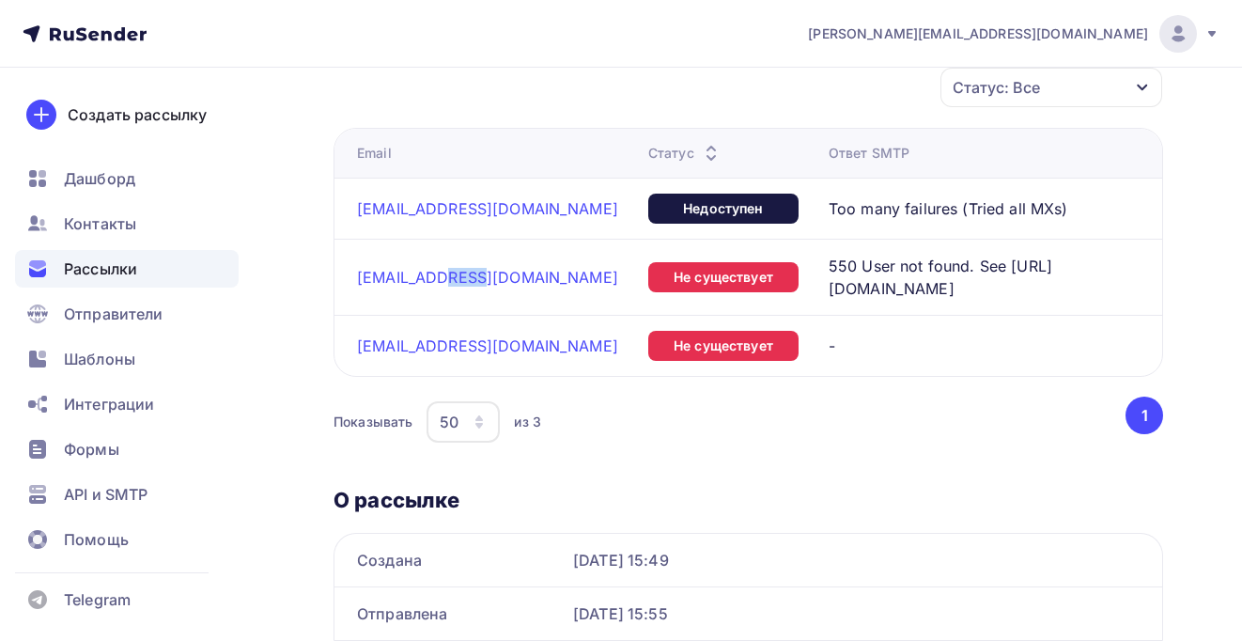
scroll to position [921, 0]
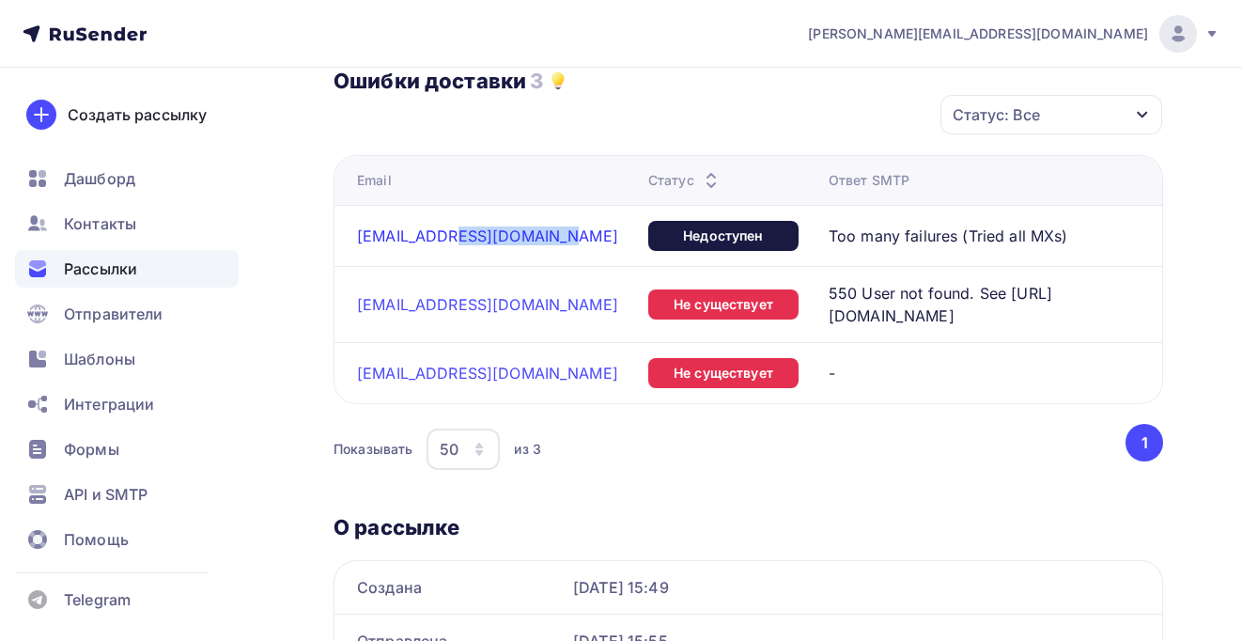
drag, startPoint x: 553, startPoint y: 243, endPoint x: 451, endPoint y: 240, distance: 101.6
click at [449, 241] on div "matininkas@klaipedoje.lt" at bounding box center [495, 236] width 276 height 19
copy link "klaipedoje.lt"
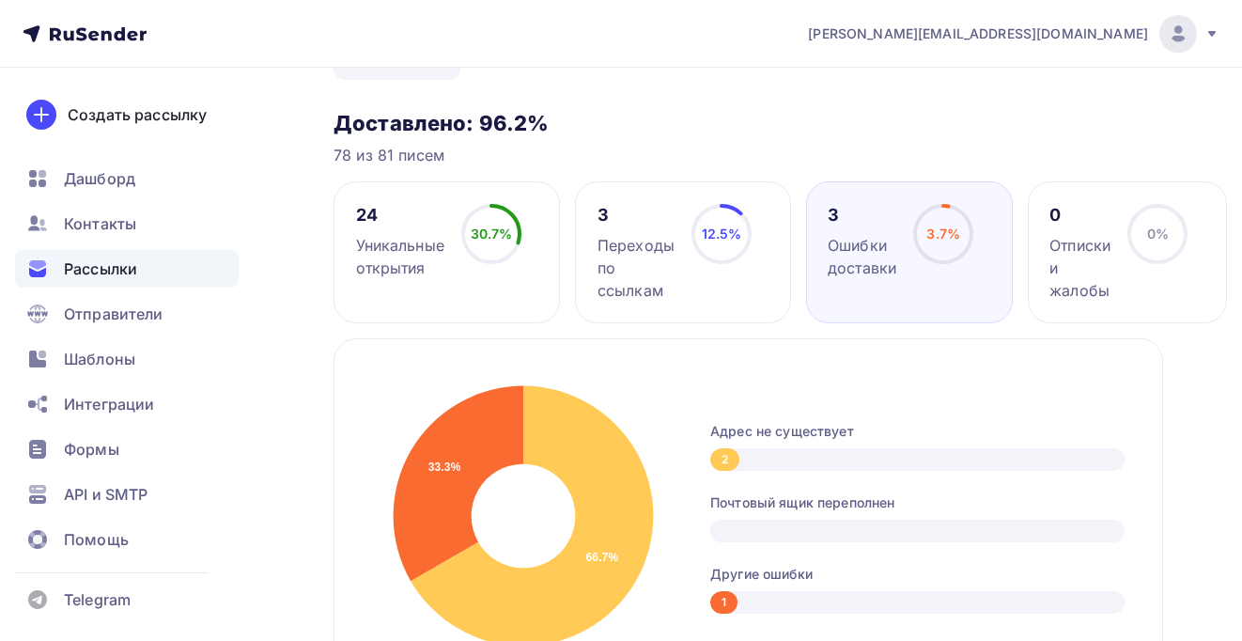
scroll to position [0, 0]
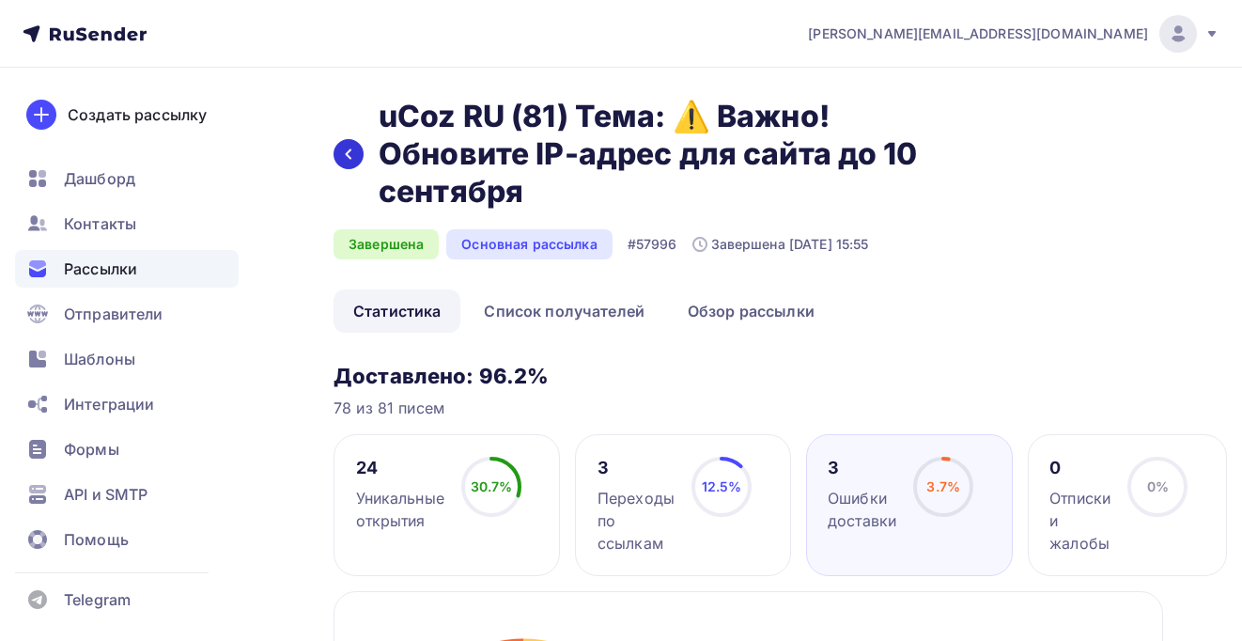
click at [347, 159] on icon at bounding box center [348, 154] width 15 height 15
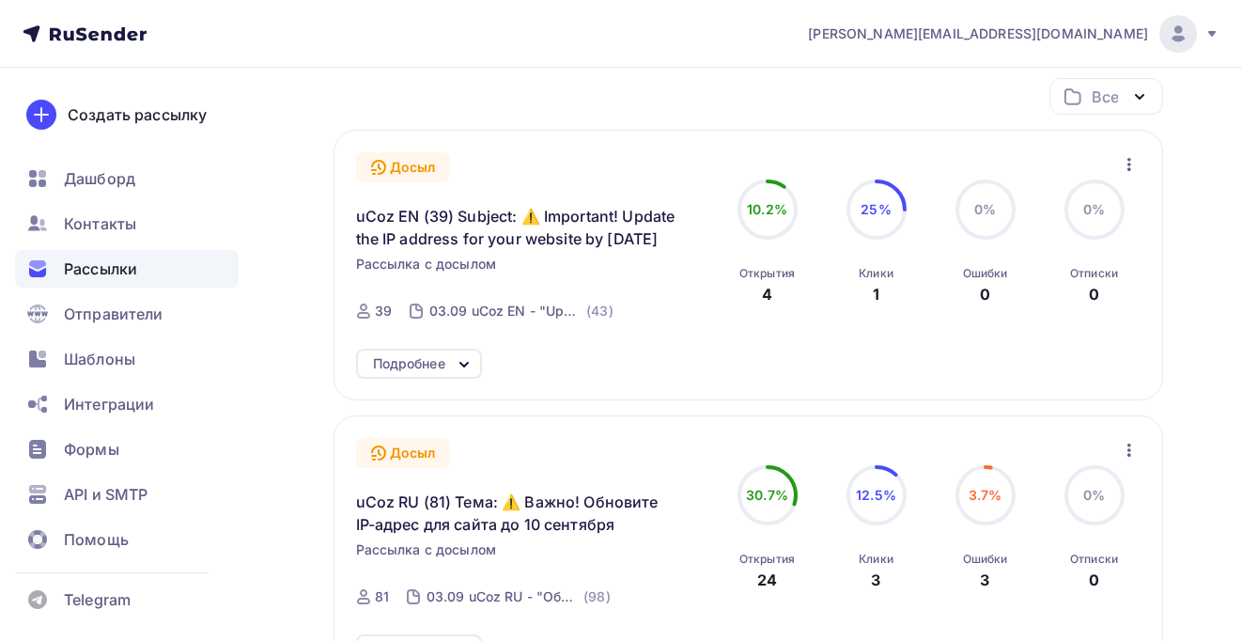
scroll to position [149, 0]
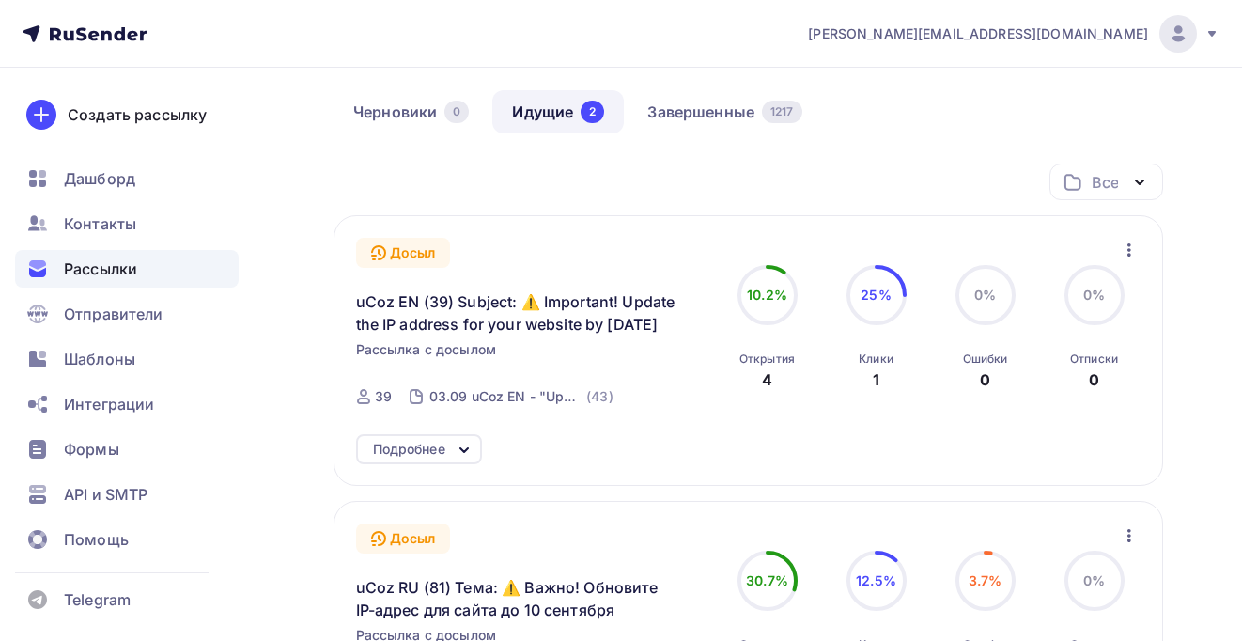
click at [422, 448] on div "Подробнее" at bounding box center [409, 449] width 72 height 23
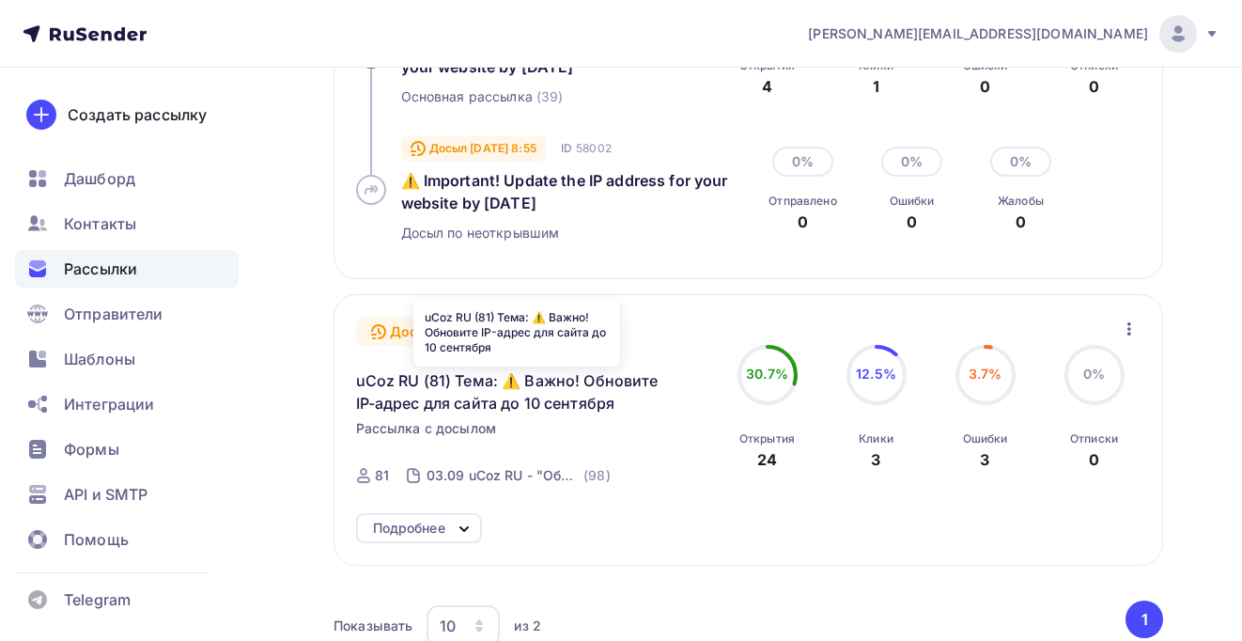
scroll to position [638, 0]
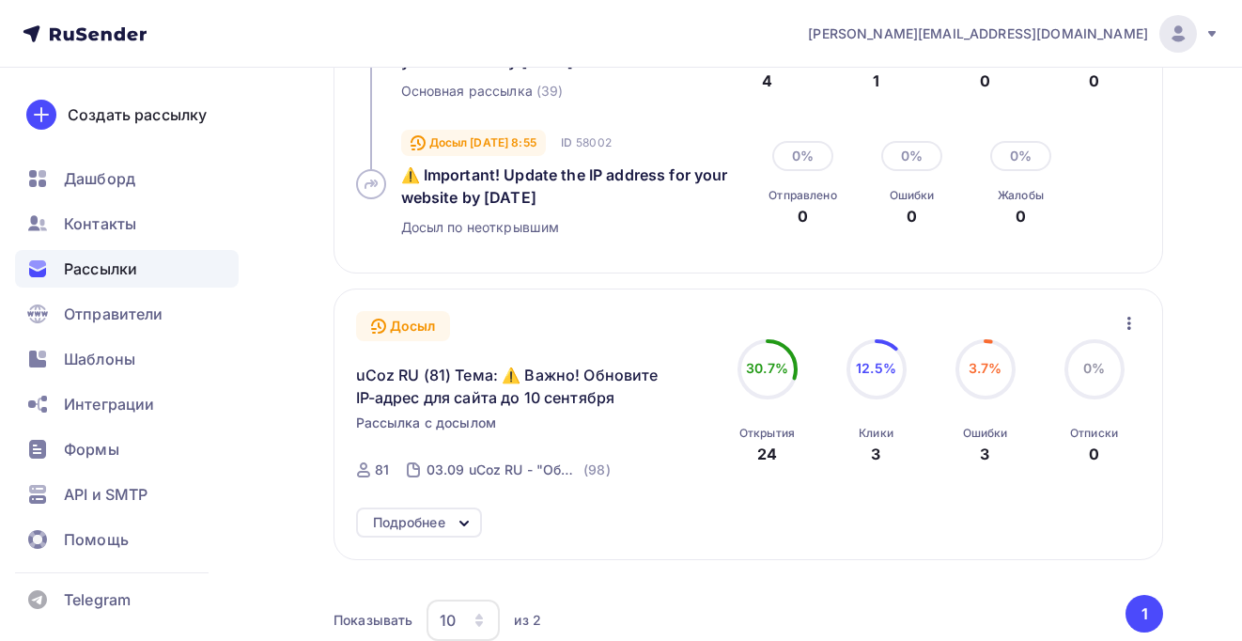
click at [441, 526] on div "Подробнее" at bounding box center [409, 522] width 72 height 23
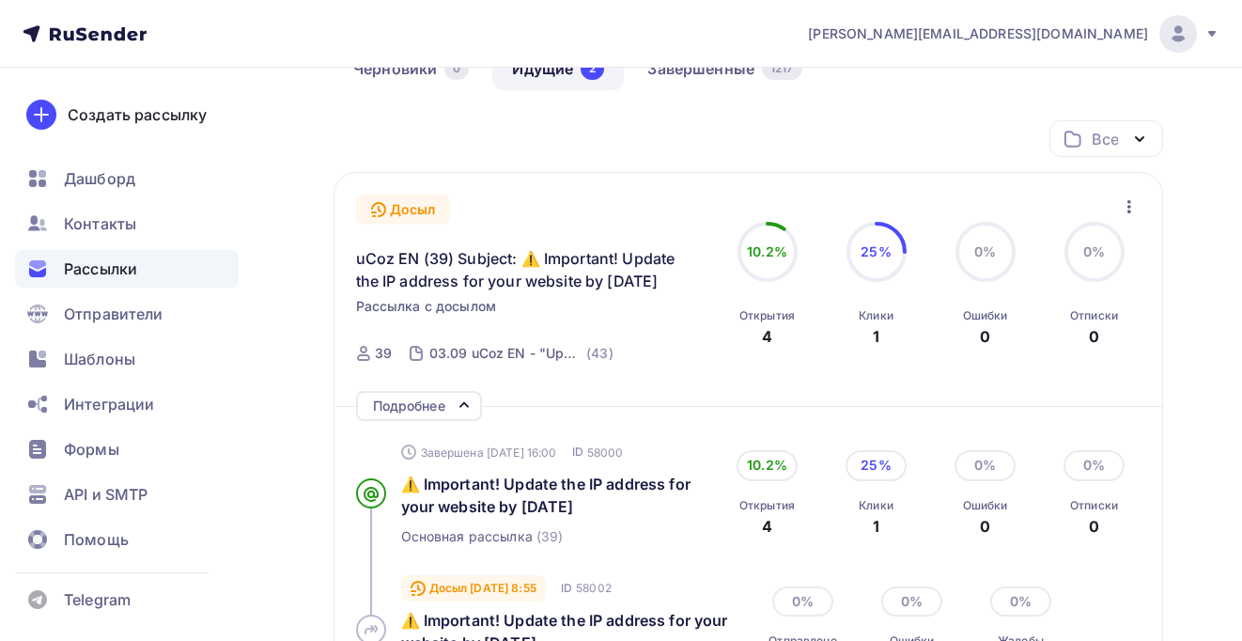
scroll to position [0, 0]
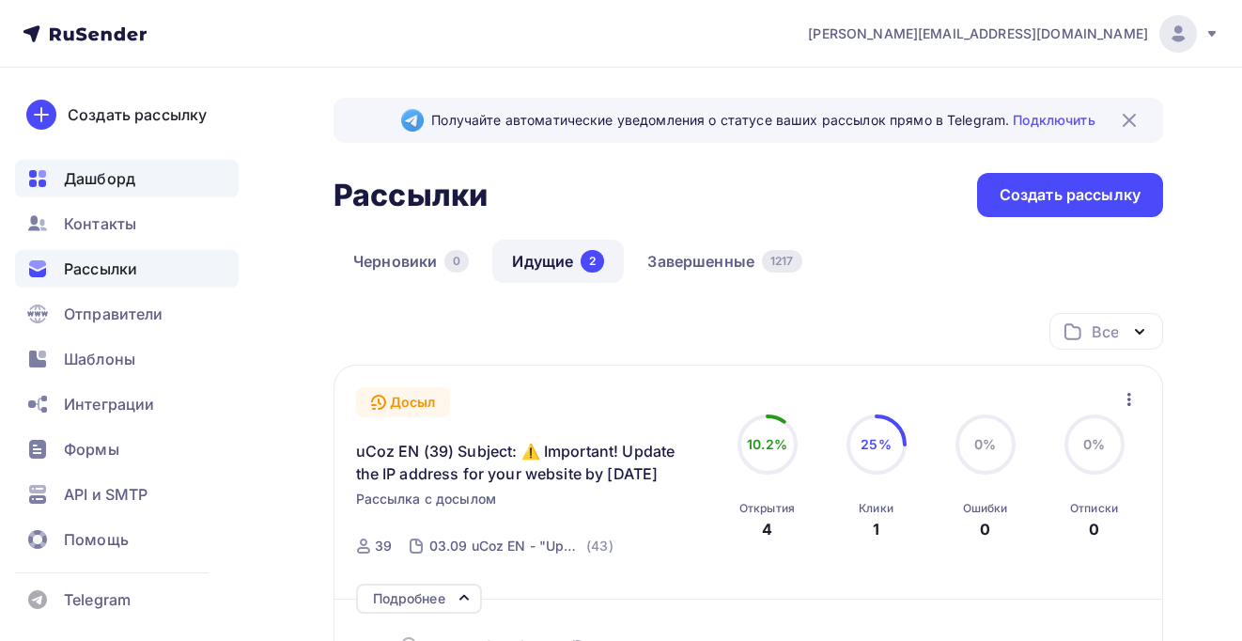
click at [107, 163] on div "Дашборд" at bounding box center [127, 179] width 224 height 38
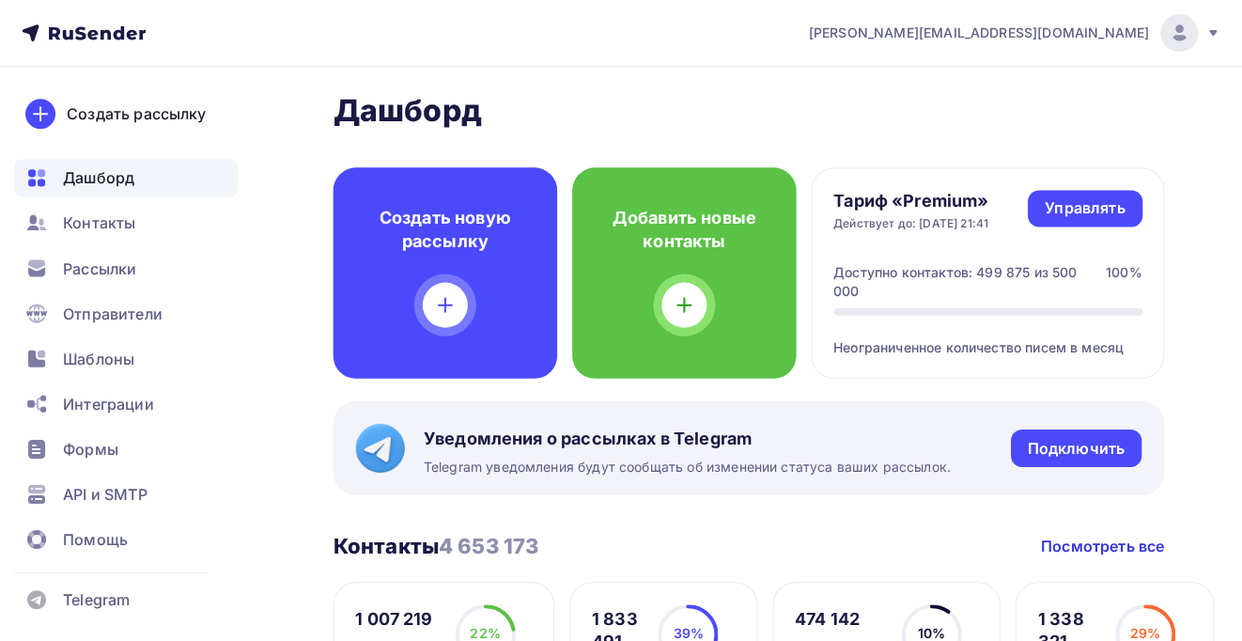
scroll to position [9, 0]
drag, startPoint x: 898, startPoint y: 267, endPoint x: 977, endPoint y: 306, distance: 88.3
click at [976, 305] on div "Доступно контактов: 499 875 из 500 000 100%" at bounding box center [988, 288] width 308 height 53
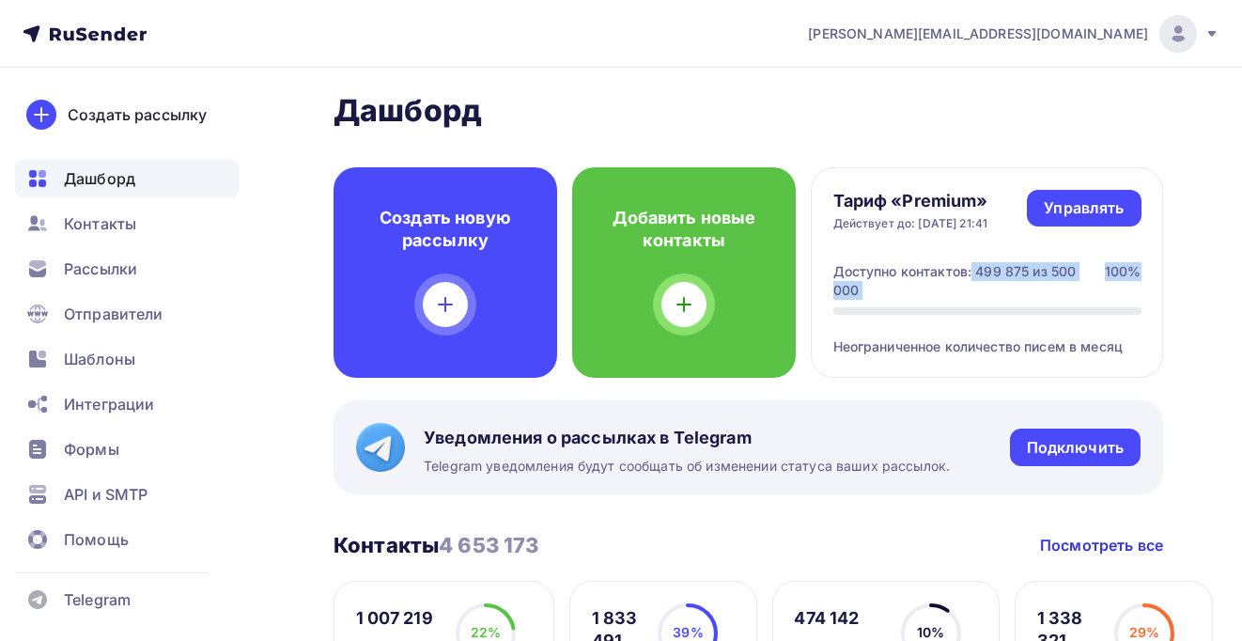
click at [977, 307] on div at bounding box center [988, 311] width 308 height 8
click at [88, 23] on icon at bounding box center [85, 34] width 124 height 23
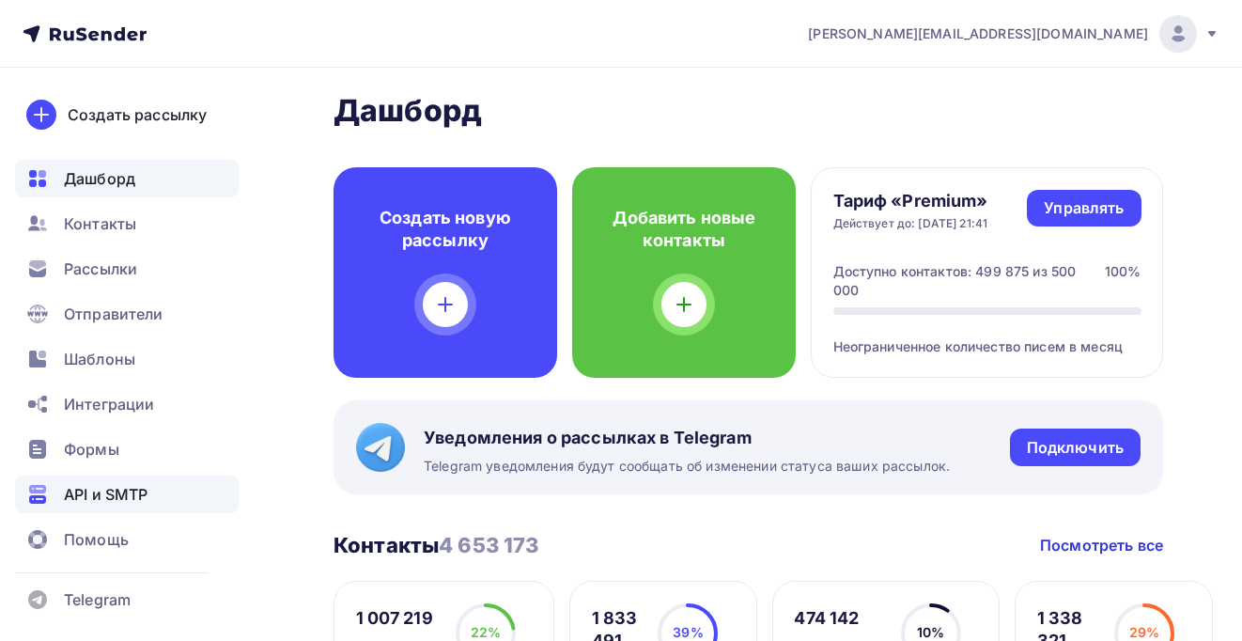
click at [92, 483] on span "API и SMTP" at bounding box center [106, 494] width 84 height 23
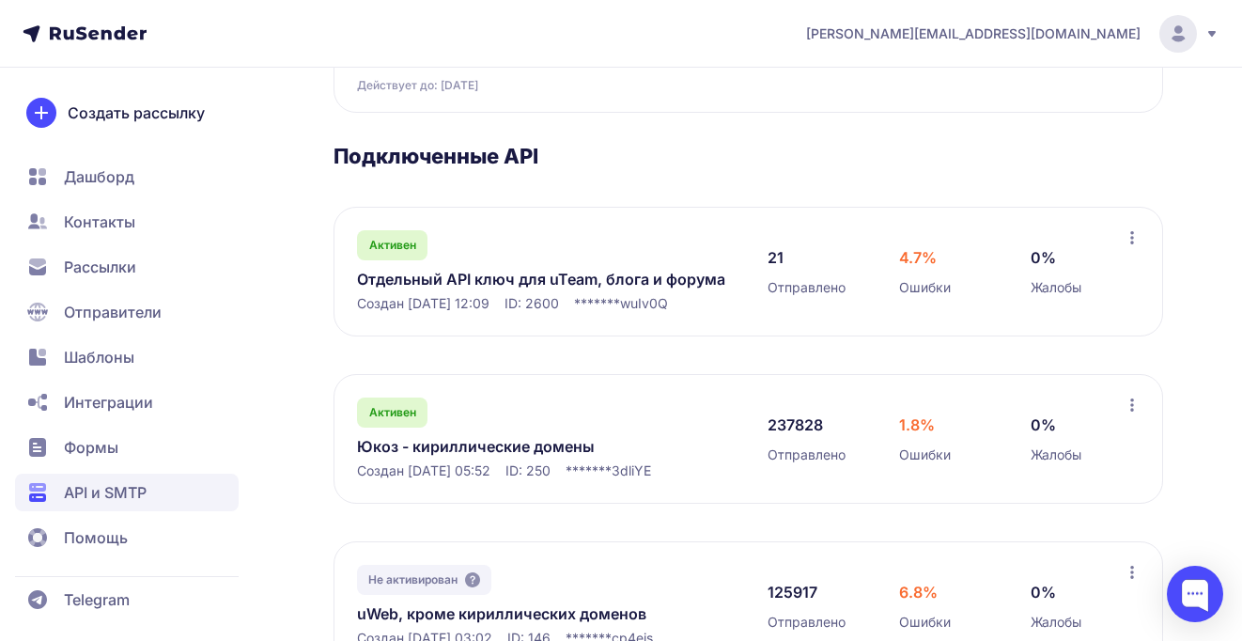
scroll to position [249, 0]
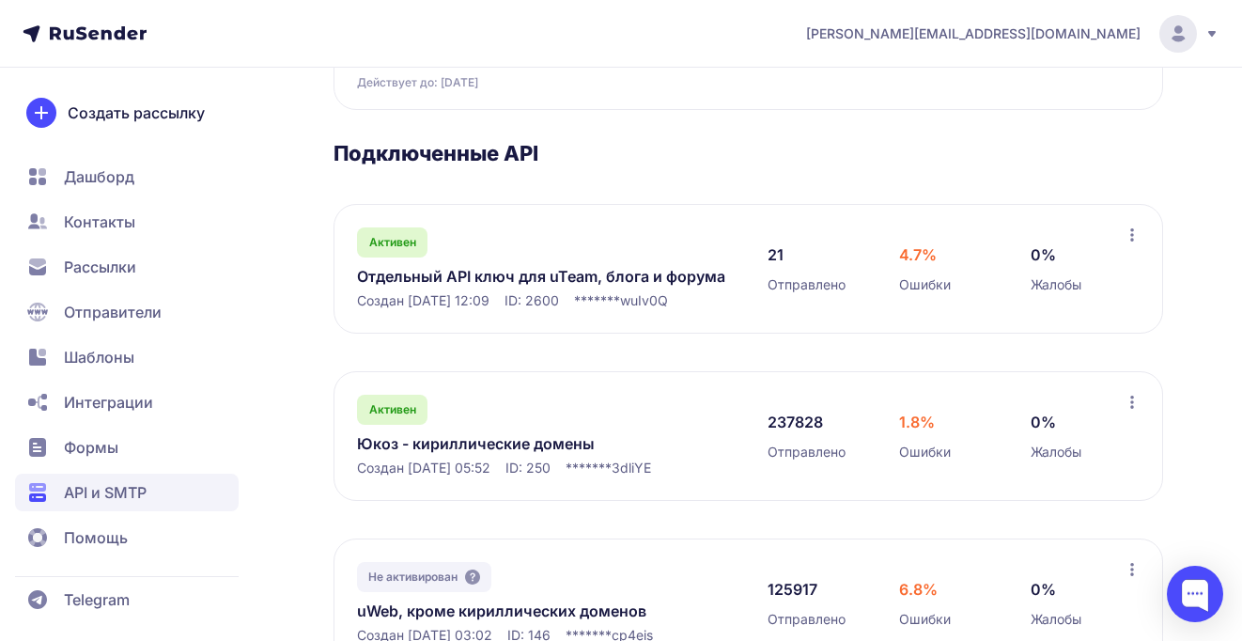
click at [494, 270] on link "Отдельный API ключ для uTeam, блога и форума" at bounding box center [543, 276] width 373 height 23
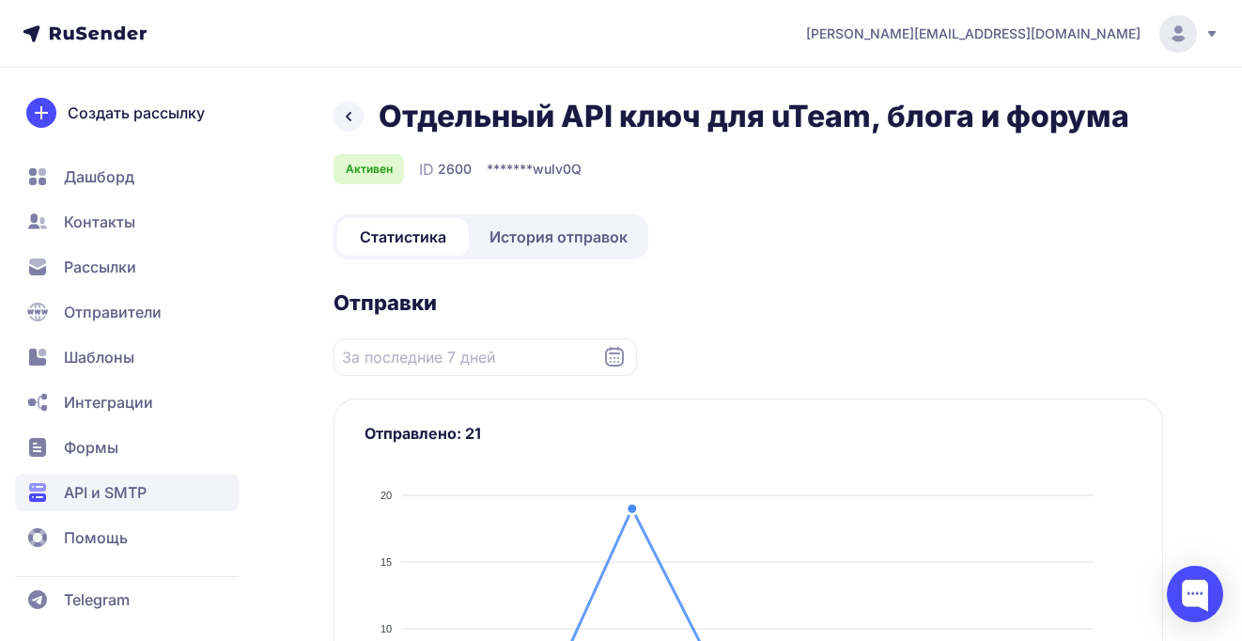
click at [526, 244] on span "История отправок" at bounding box center [559, 237] width 138 height 23
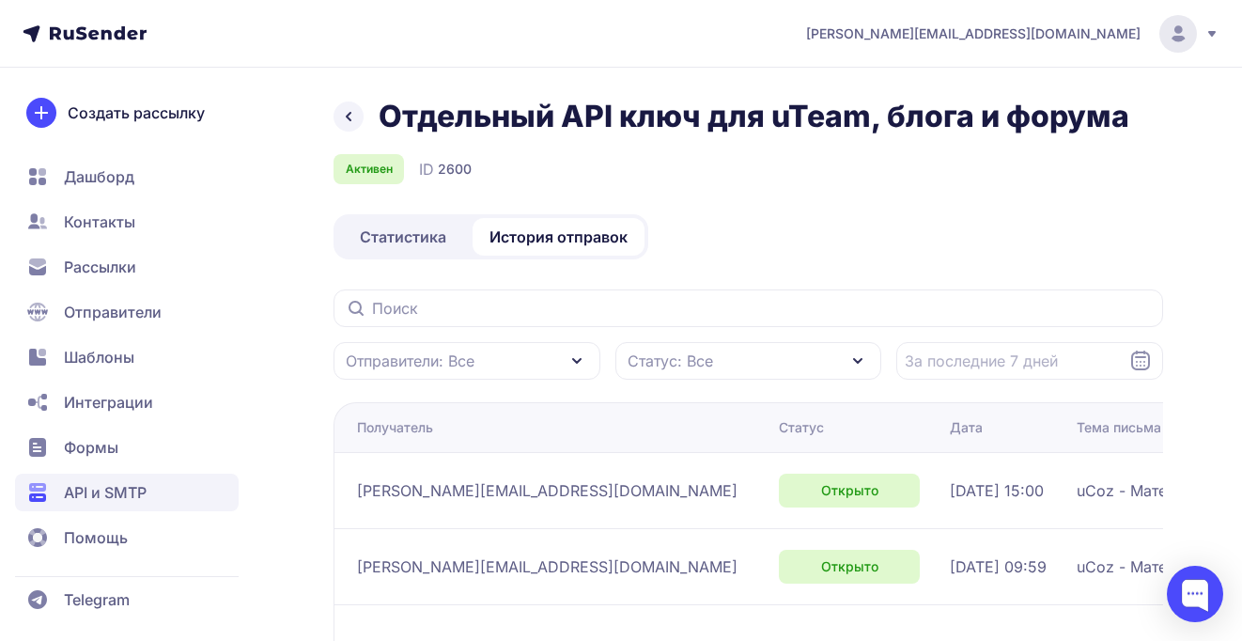
click at [389, 250] on link "Статистика" at bounding box center [403, 237] width 132 height 38
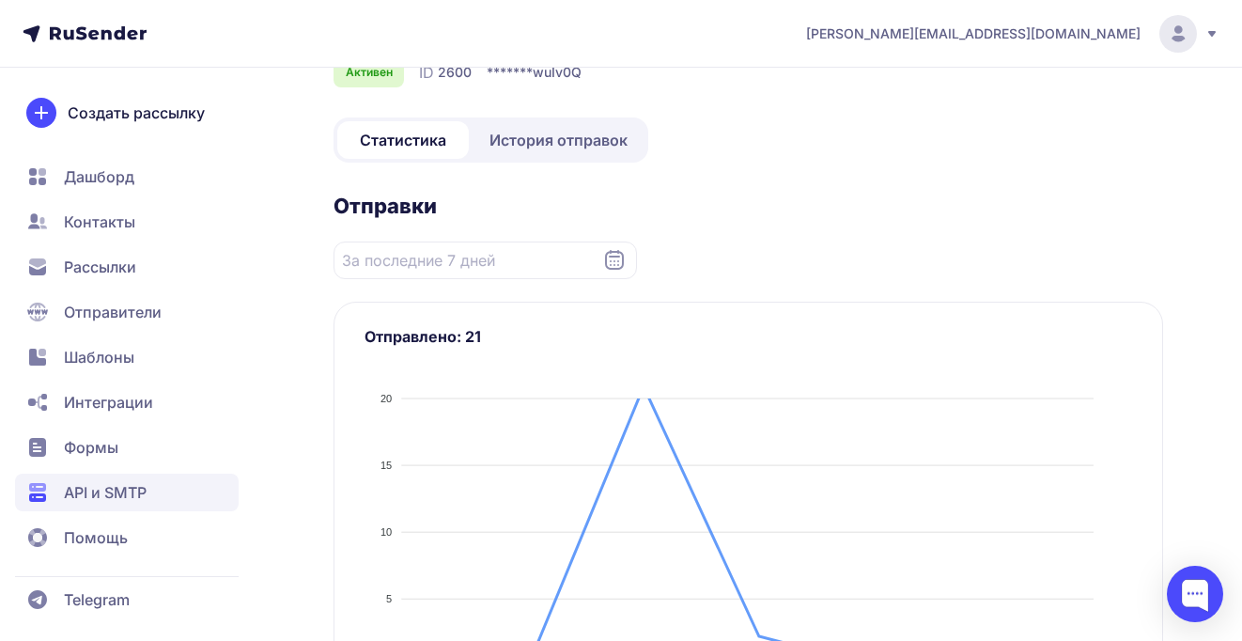
scroll to position [496, 0]
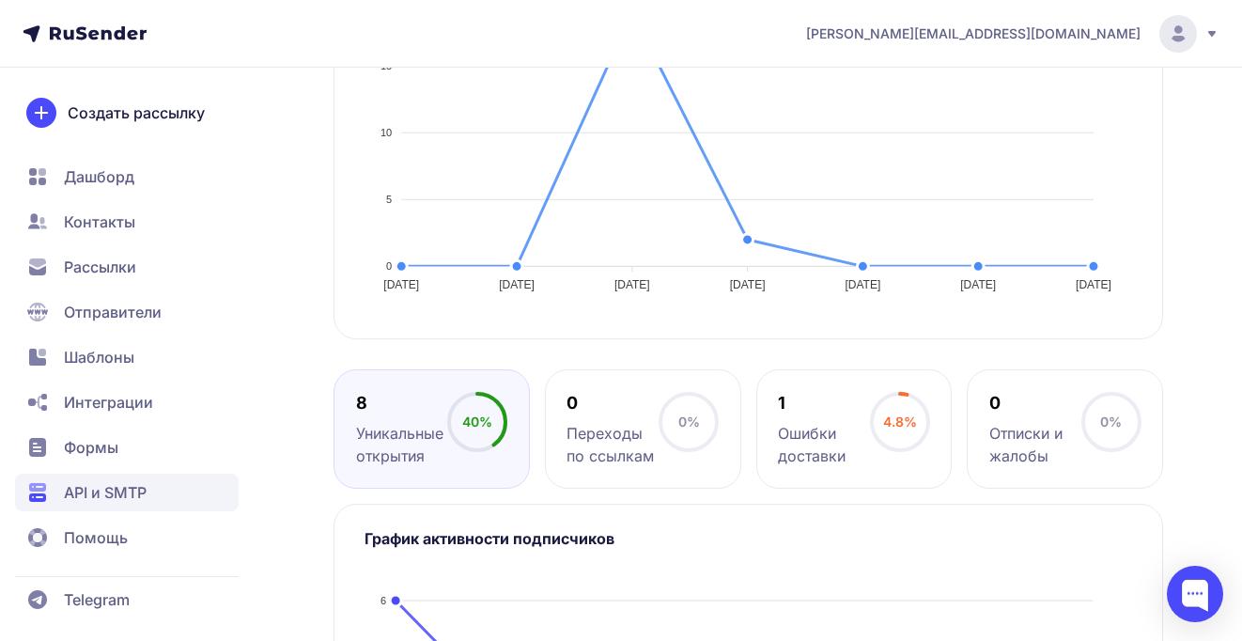
click at [99, 173] on span "Дашборд" at bounding box center [99, 176] width 70 height 23
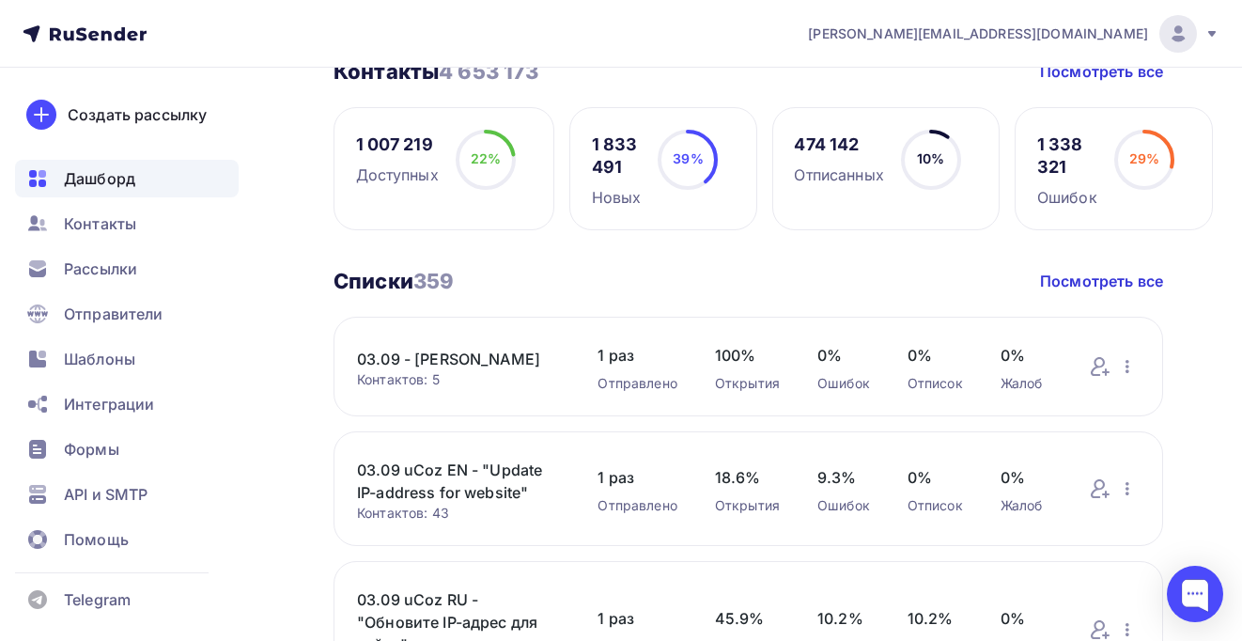
scroll to position [494, 0]
